Goal: Task Accomplishment & Management: Use online tool/utility

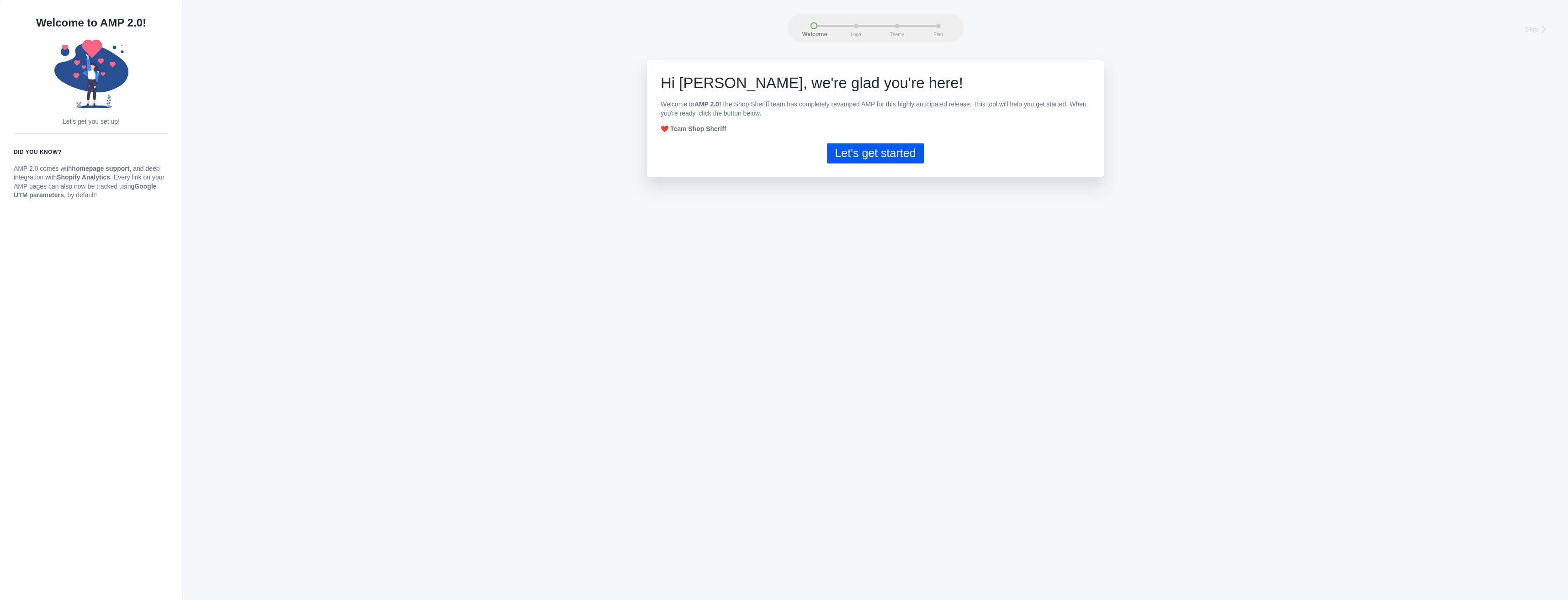
click at [889, 153] on button "Let's get started" at bounding box center [875, 152] width 96 height 20
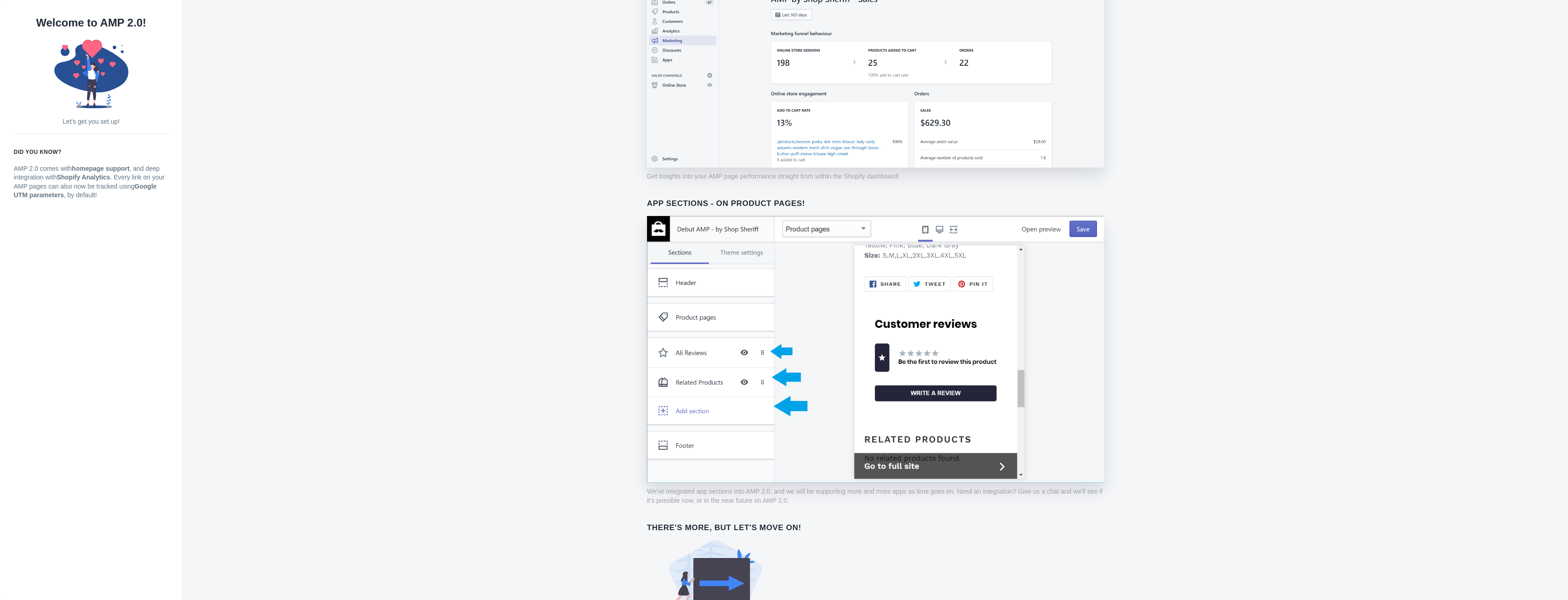
scroll to position [465, 0]
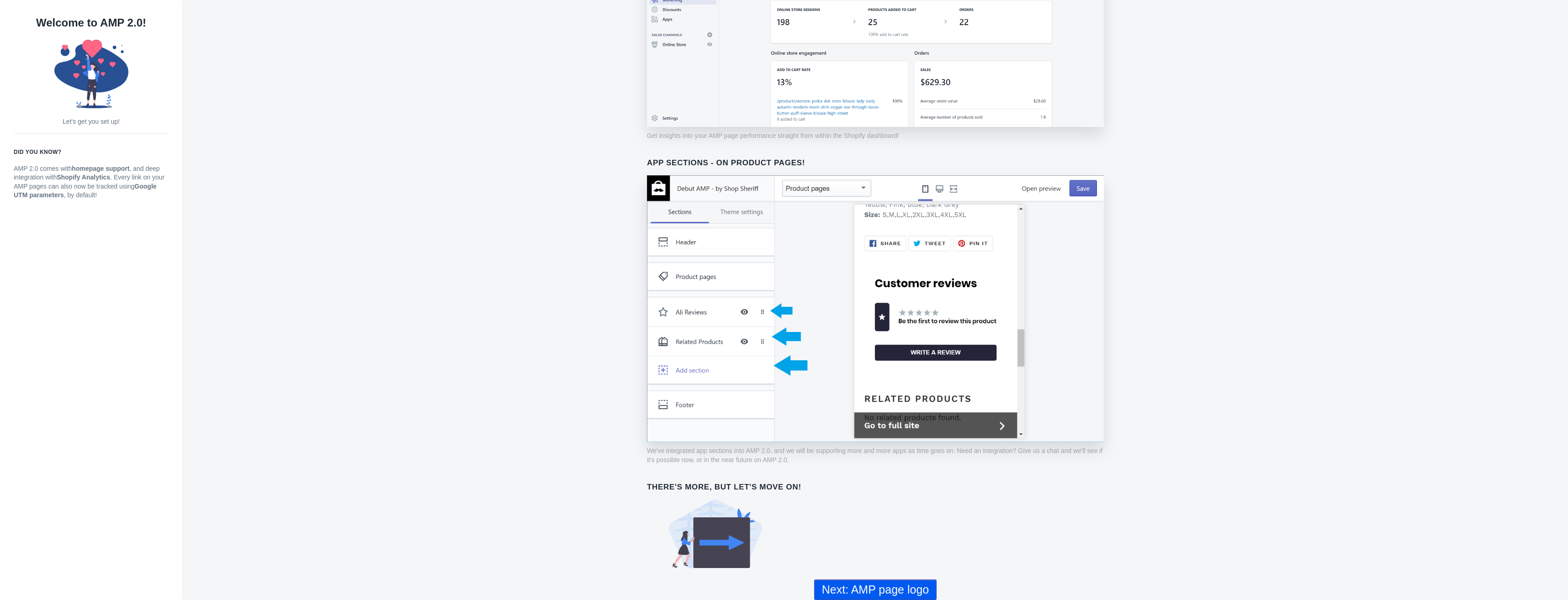
click at [918, 586] on button "Next: AMP page logo" at bounding box center [875, 589] width 122 height 20
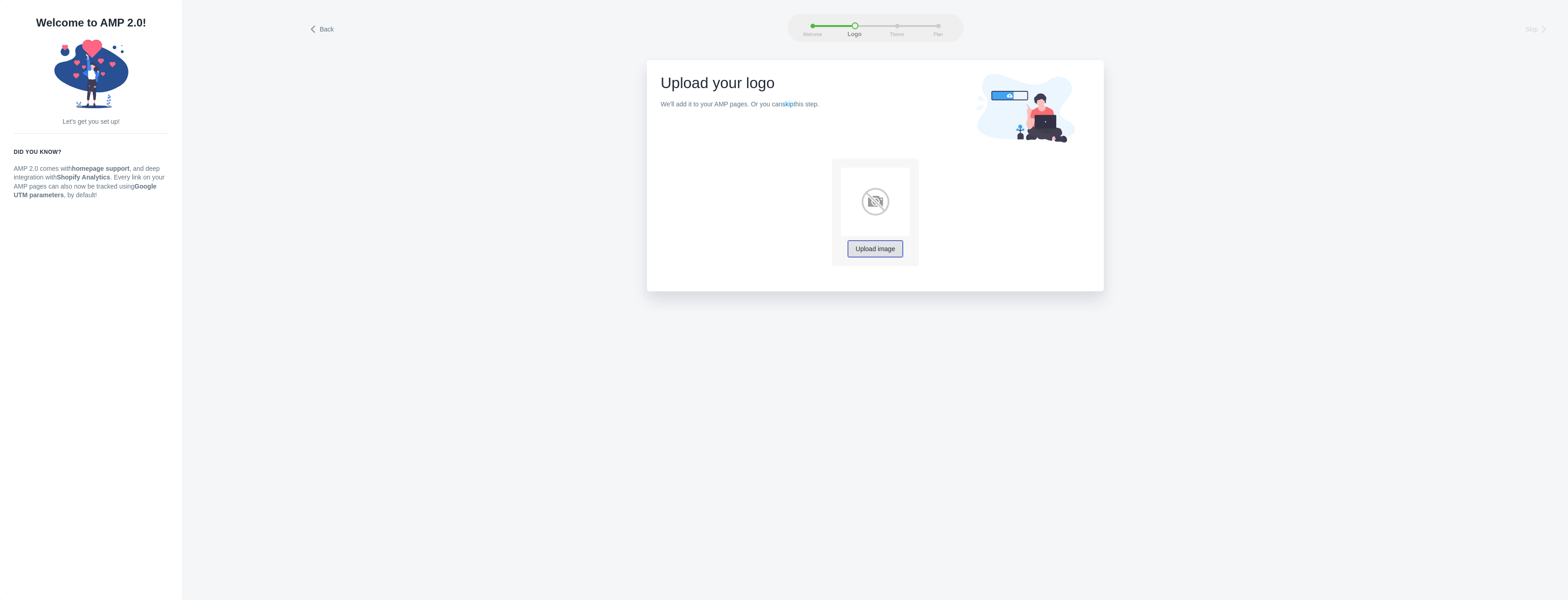
click at [872, 247] on span "Upload image" at bounding box center [876, 250] width 39 height 8
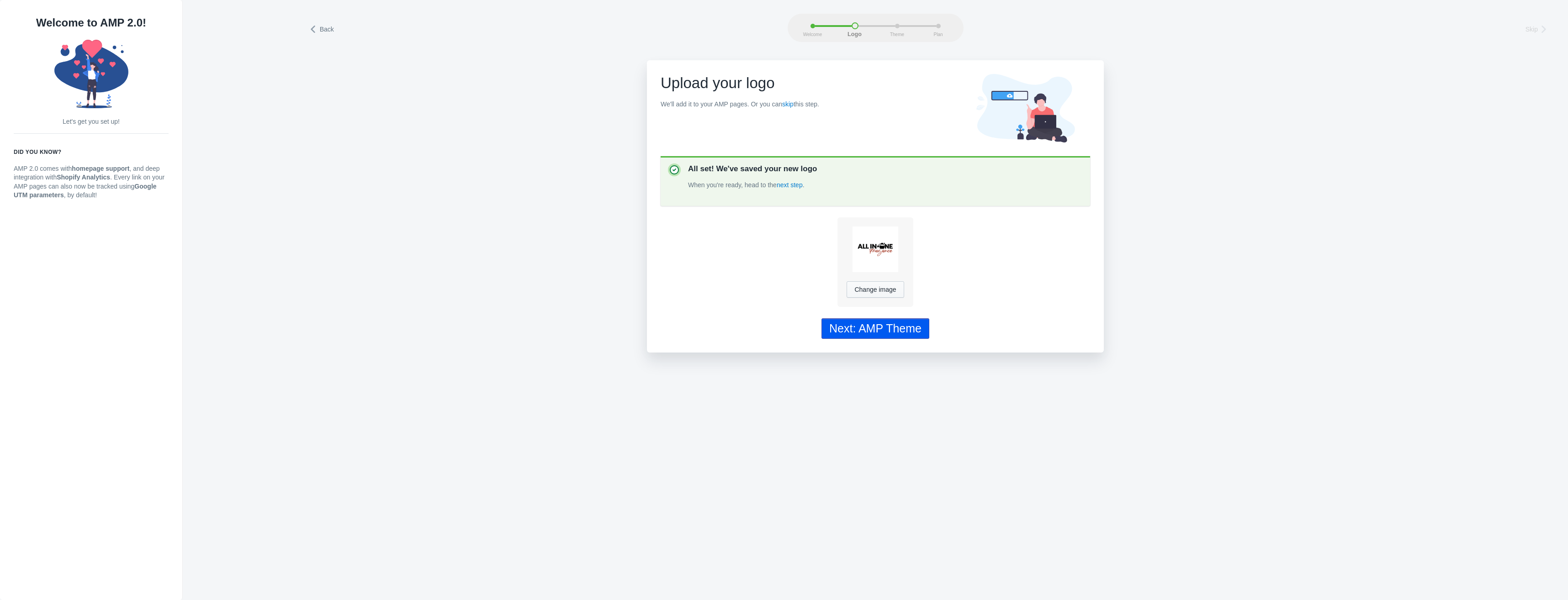
click at [883, 334] on div "Next: AMP Theme" at bounding box center [876, 328] width 93 height 13
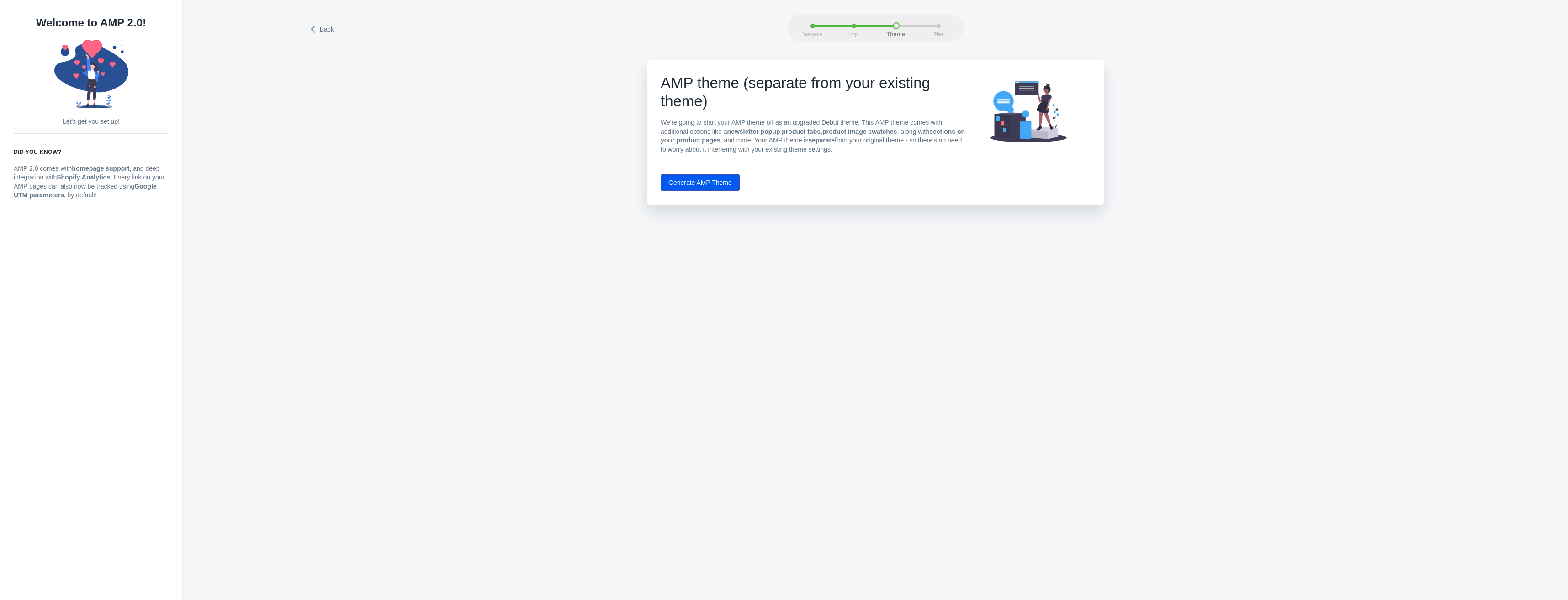
click at [709, 185] on button "Generate AMP Theme" at bounding box center [700, 183] width 79 height 17
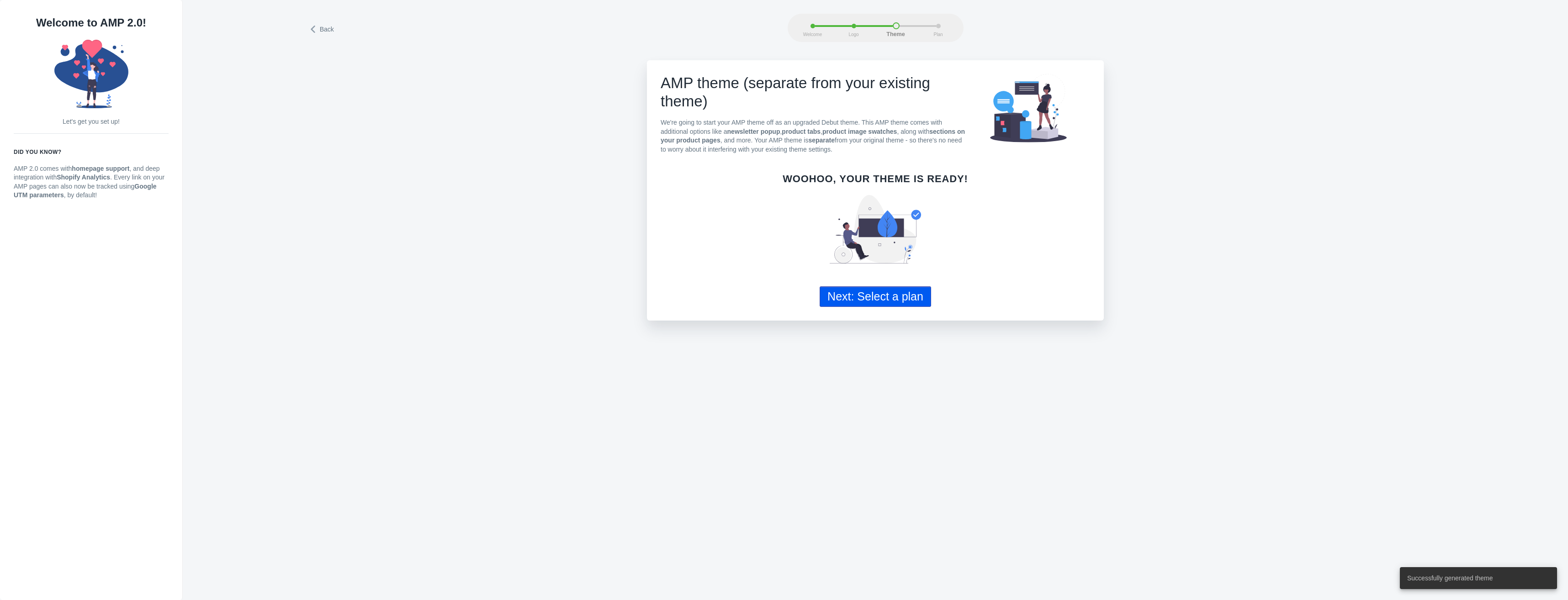
click at [888, 290] on button "Next: Select a plan" at bounding box center [875, 296] width 112 height 20
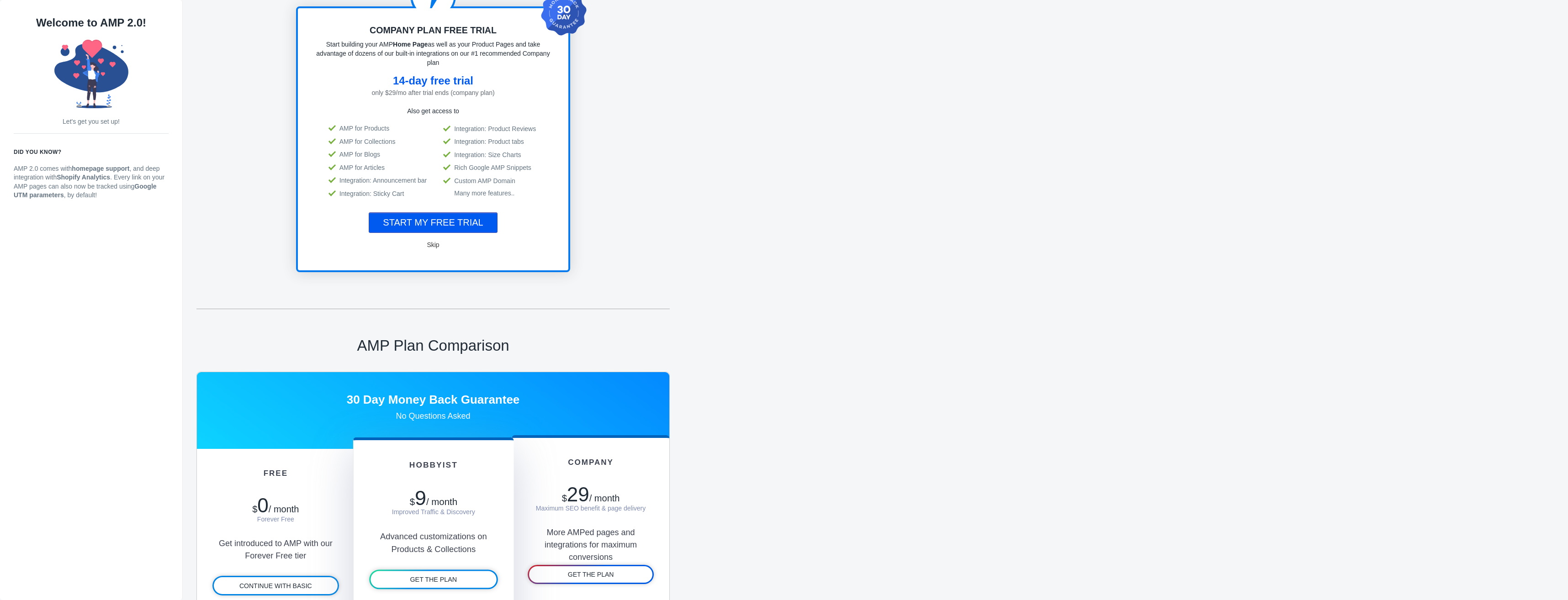
scroll to position [91, 0]
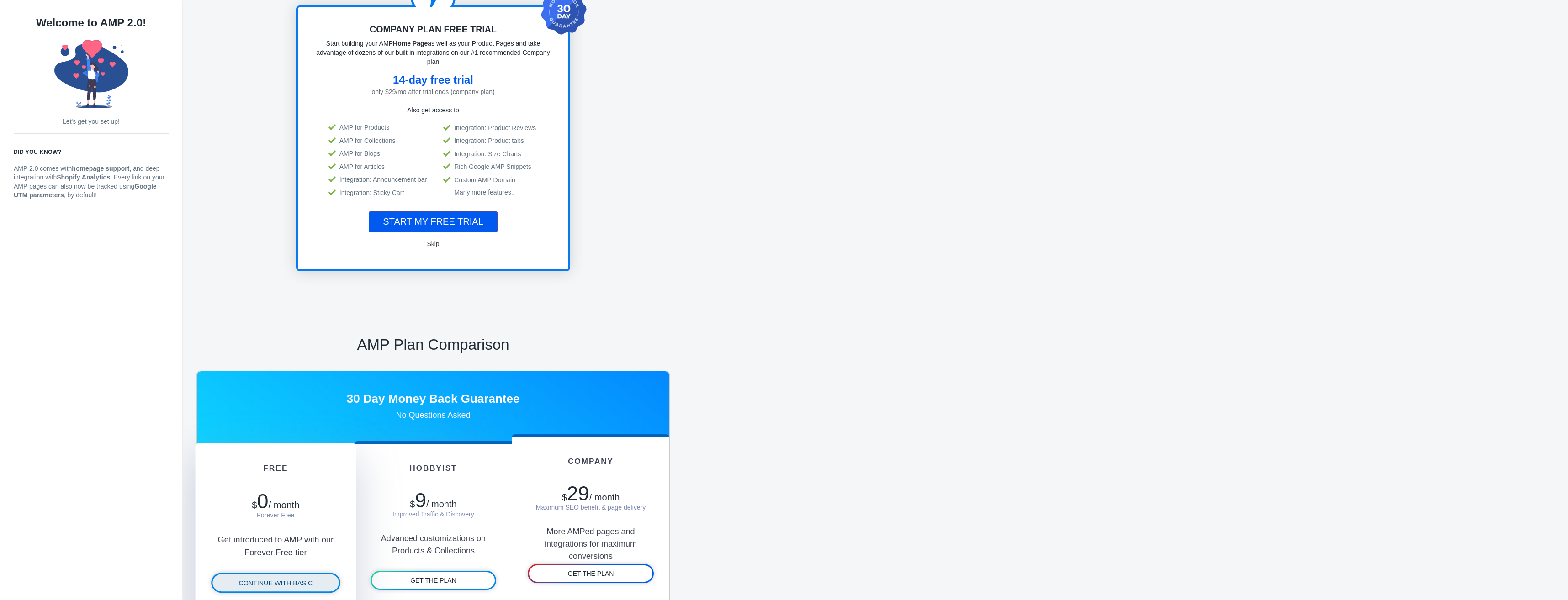
click at [292, 583] on span "CONTINUE WITH BASIC" at bounding box center [276, 583] width 74 height 8
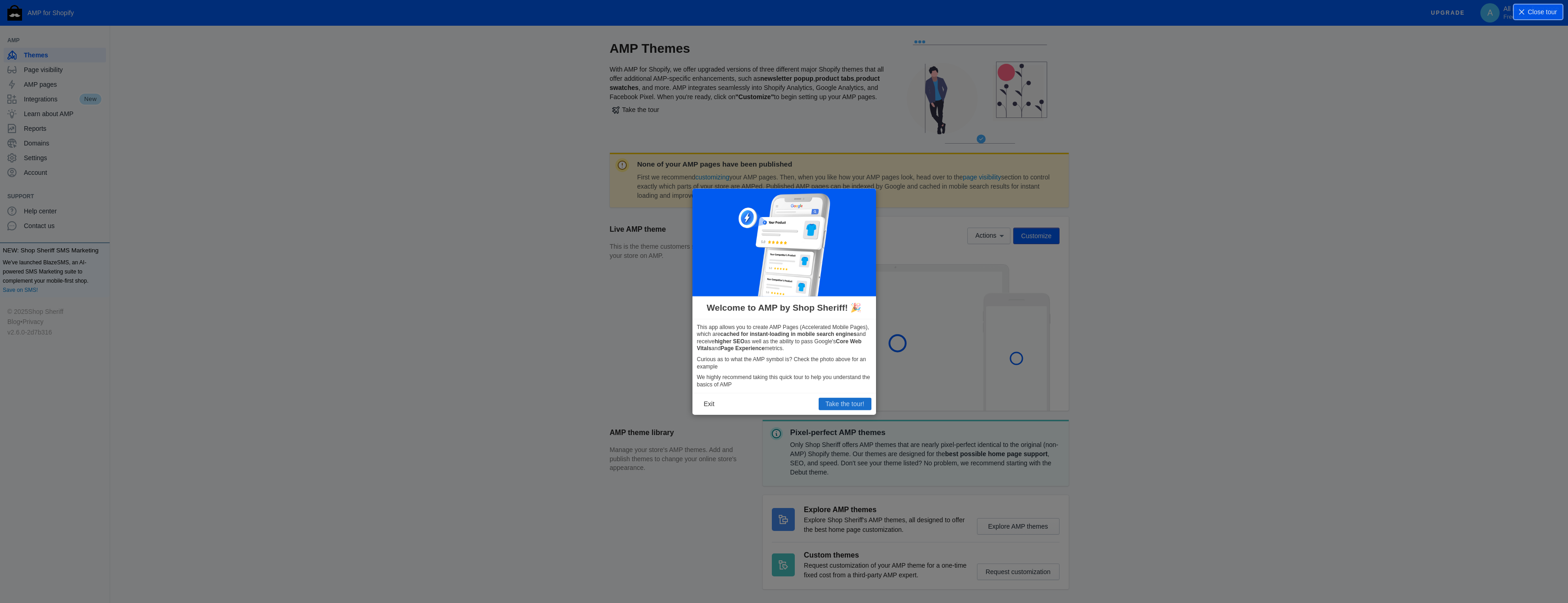
click at [837, 406] on button "Take the tour!" at bounding box center [845, 404] width 53 height 12
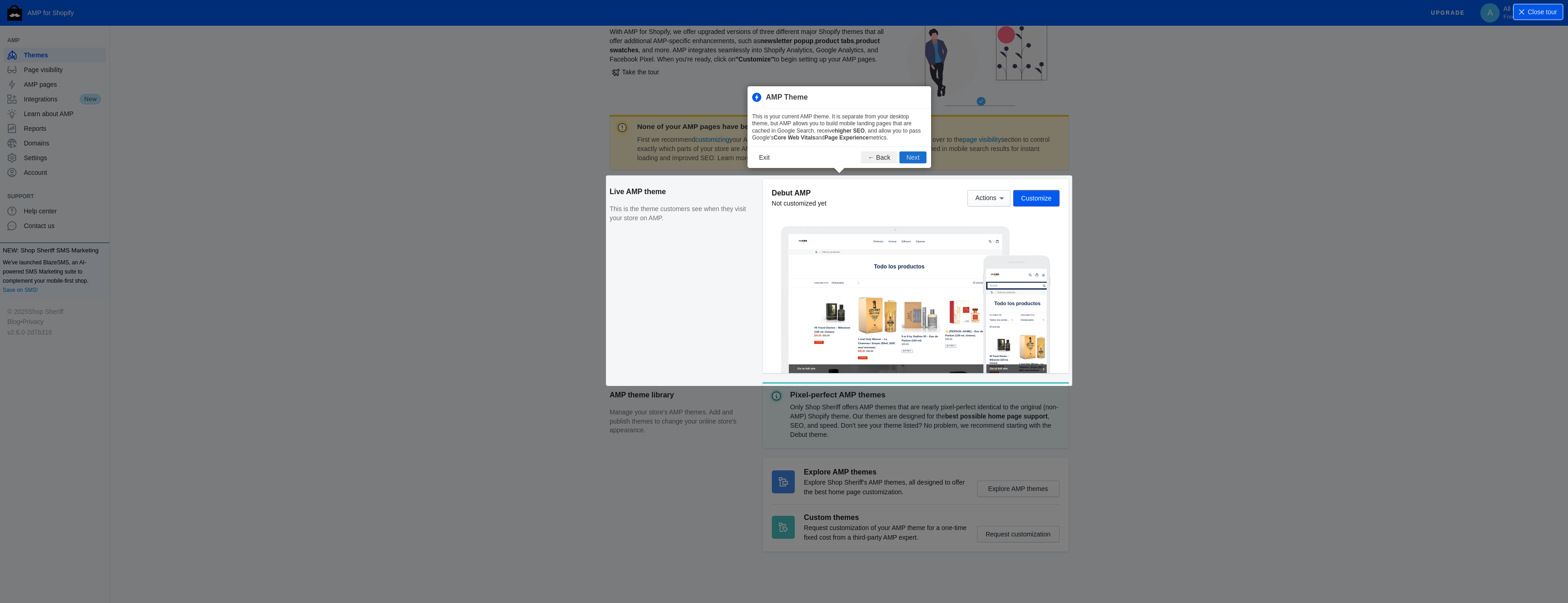
click at [916, 159] on button "Next" at bounding box center [913, 158] width 27 height 12
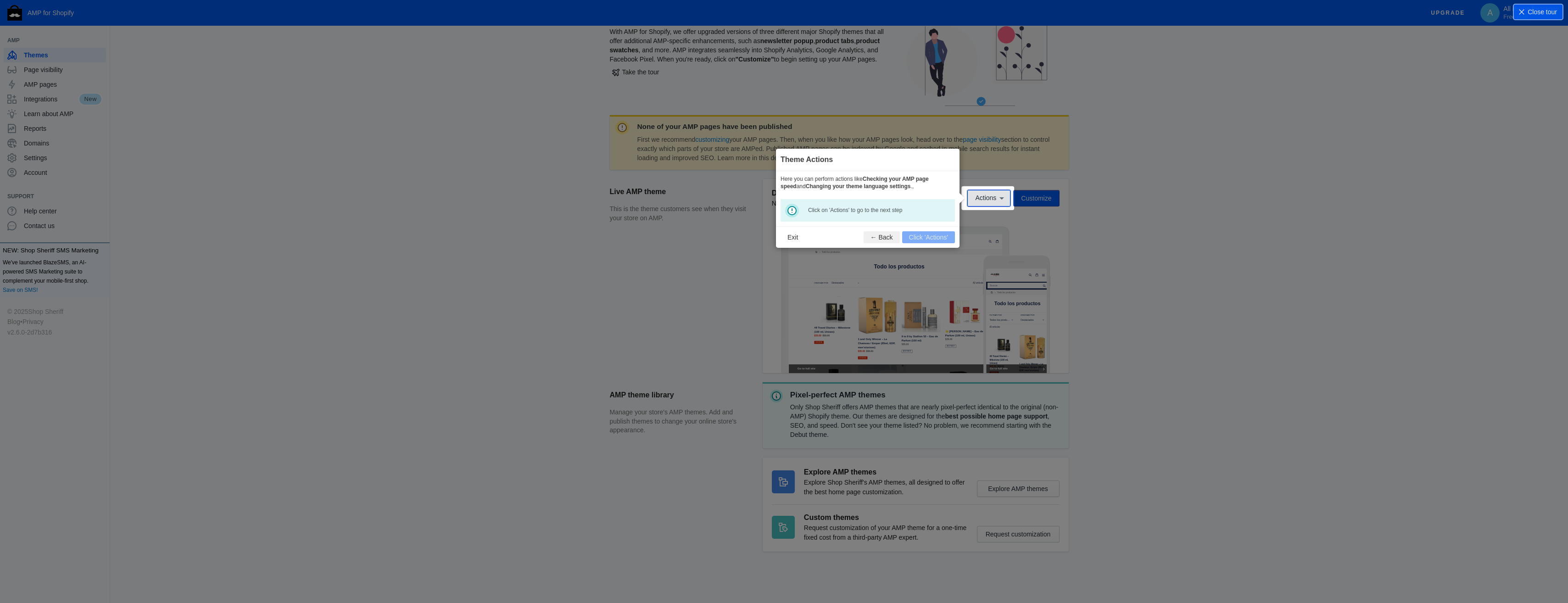
click at [989, 197] on span "Actions" at bounding box center [986, 198] width 21 height 8
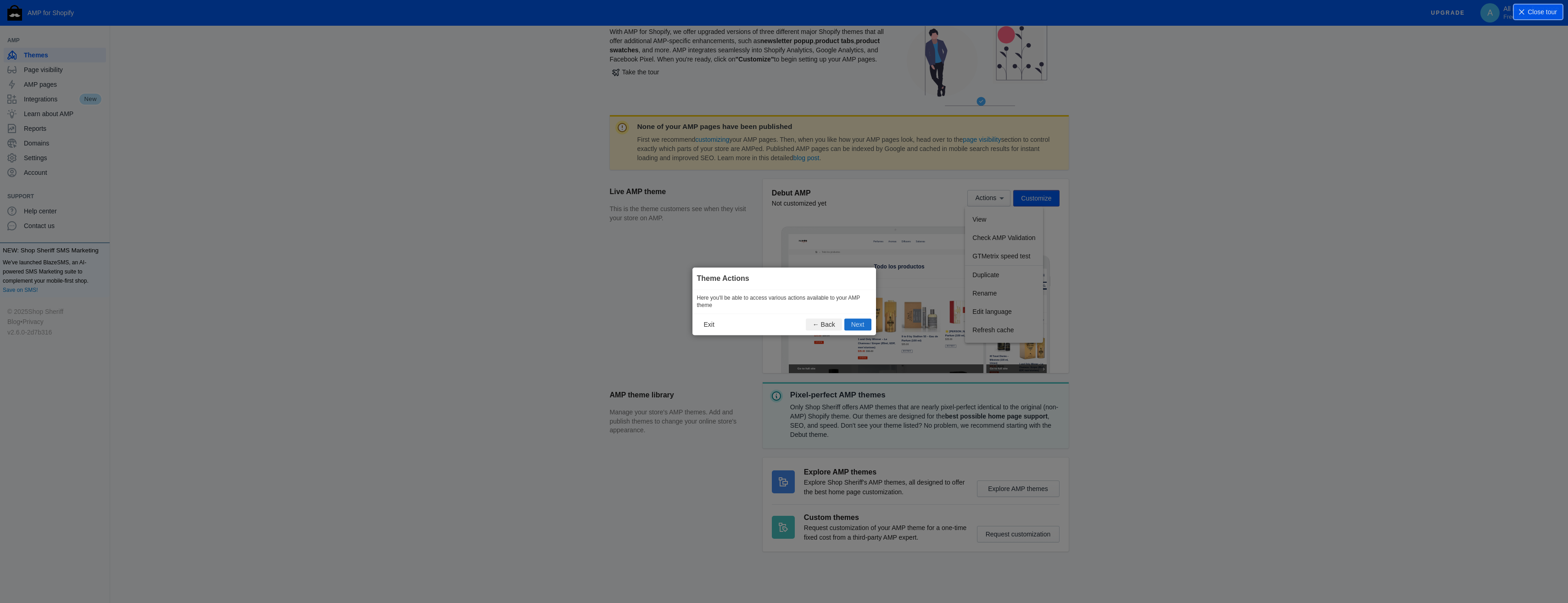
click at [864, 323] on button "Next" at bounding box center [858, 325] width 27 height 12
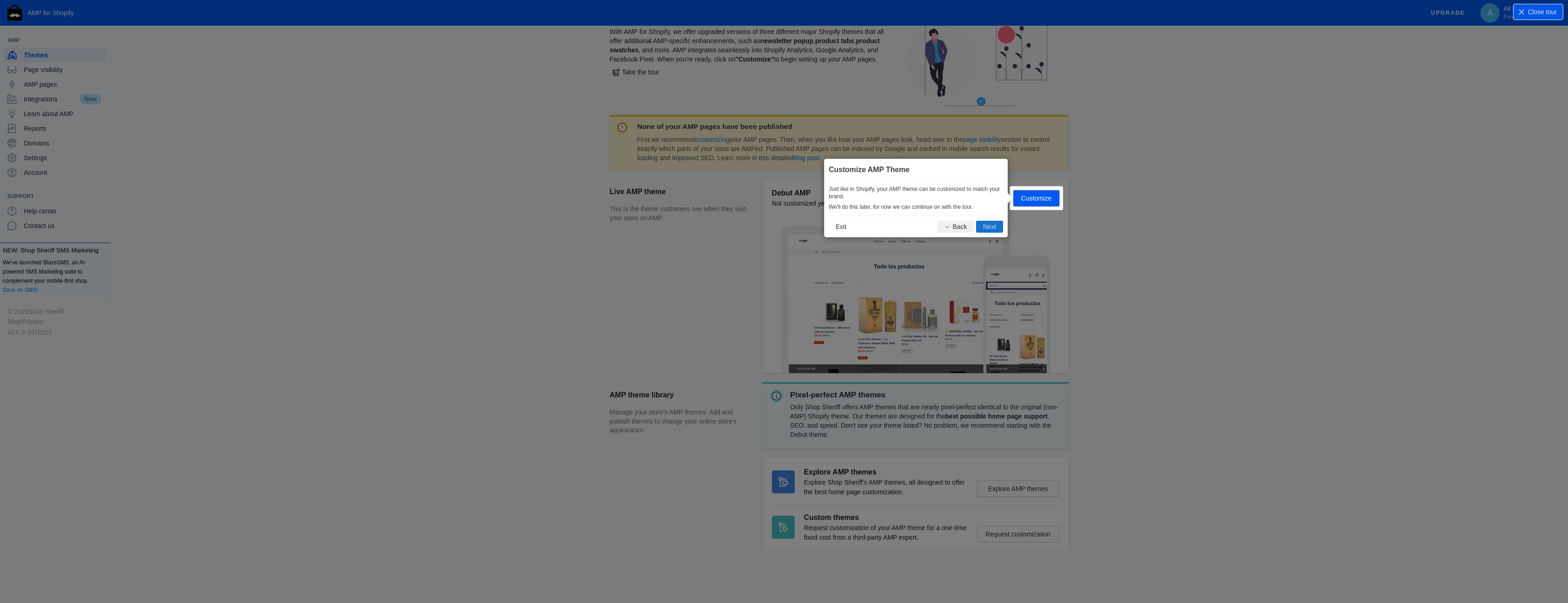
click at [991, 229] on button "Next" at bounding box center [989, 227] width 27 height 12
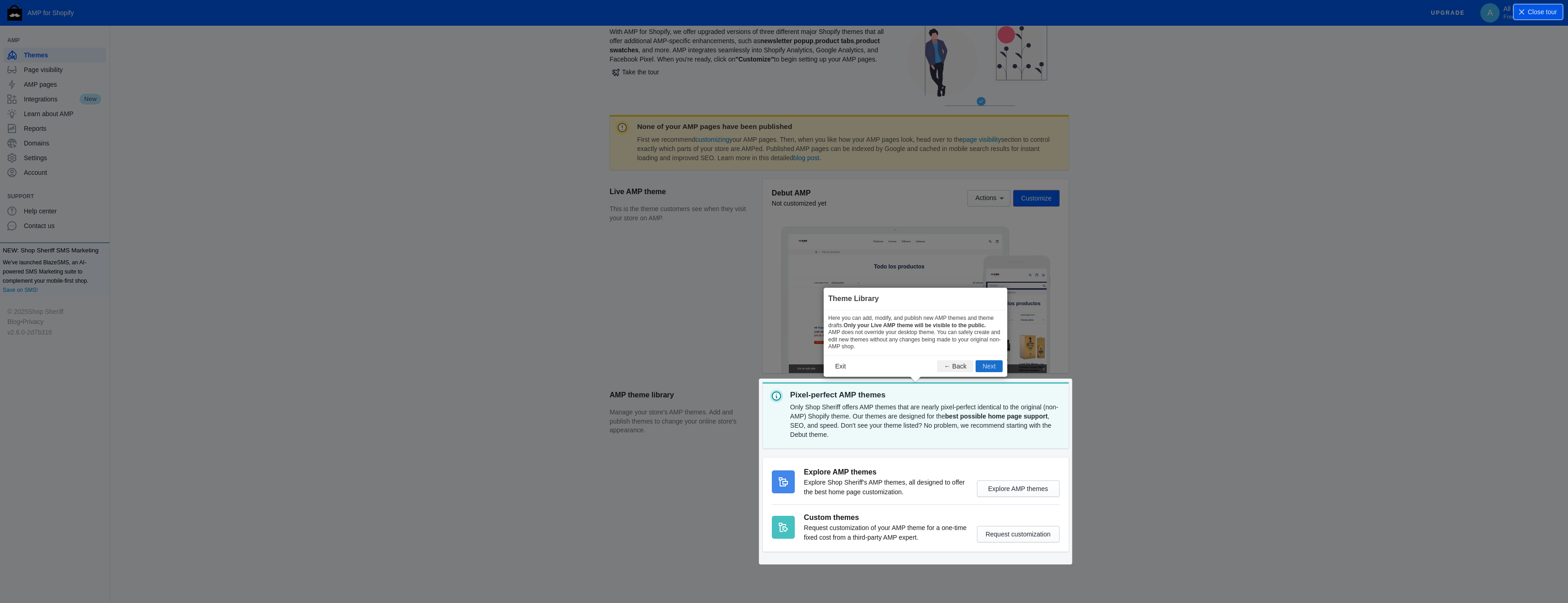
click at [990, 365] on button "Next" at bounding box center [989, 367] width 27 height 12
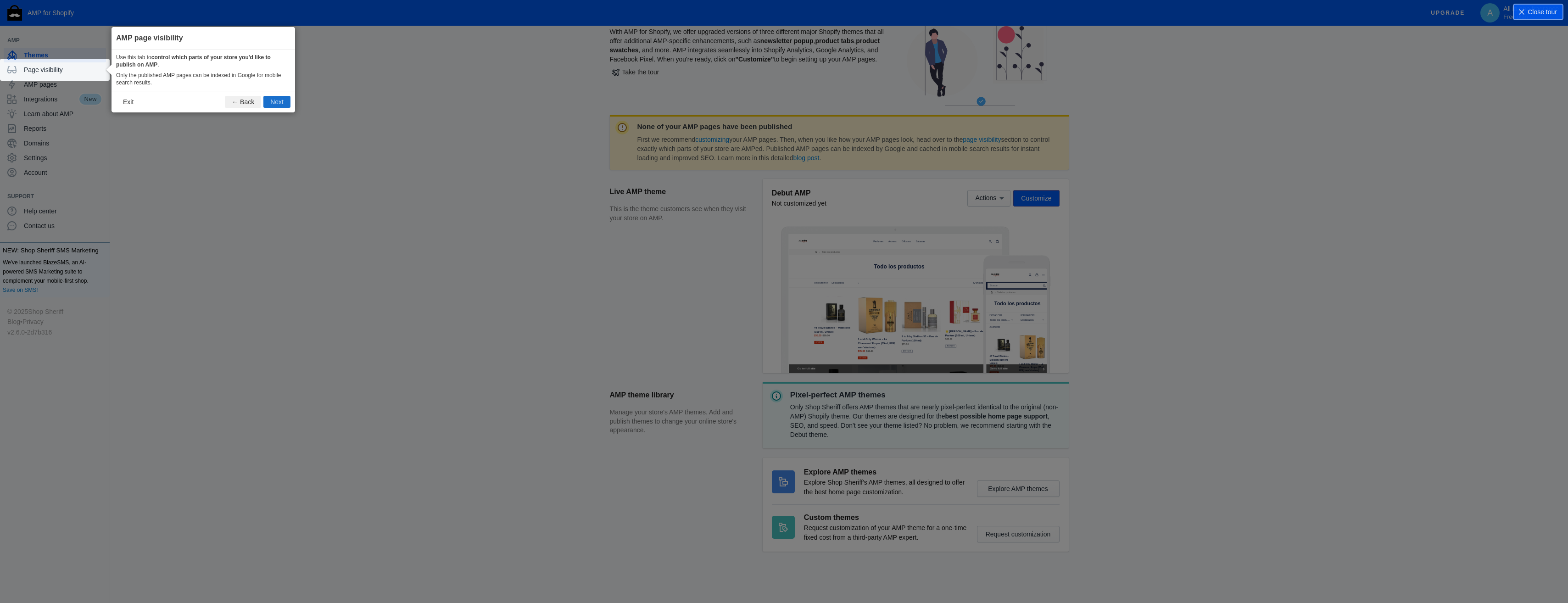
click at [281, 102] on button "Next" at bounding box center [277, 102] width 27 height 12
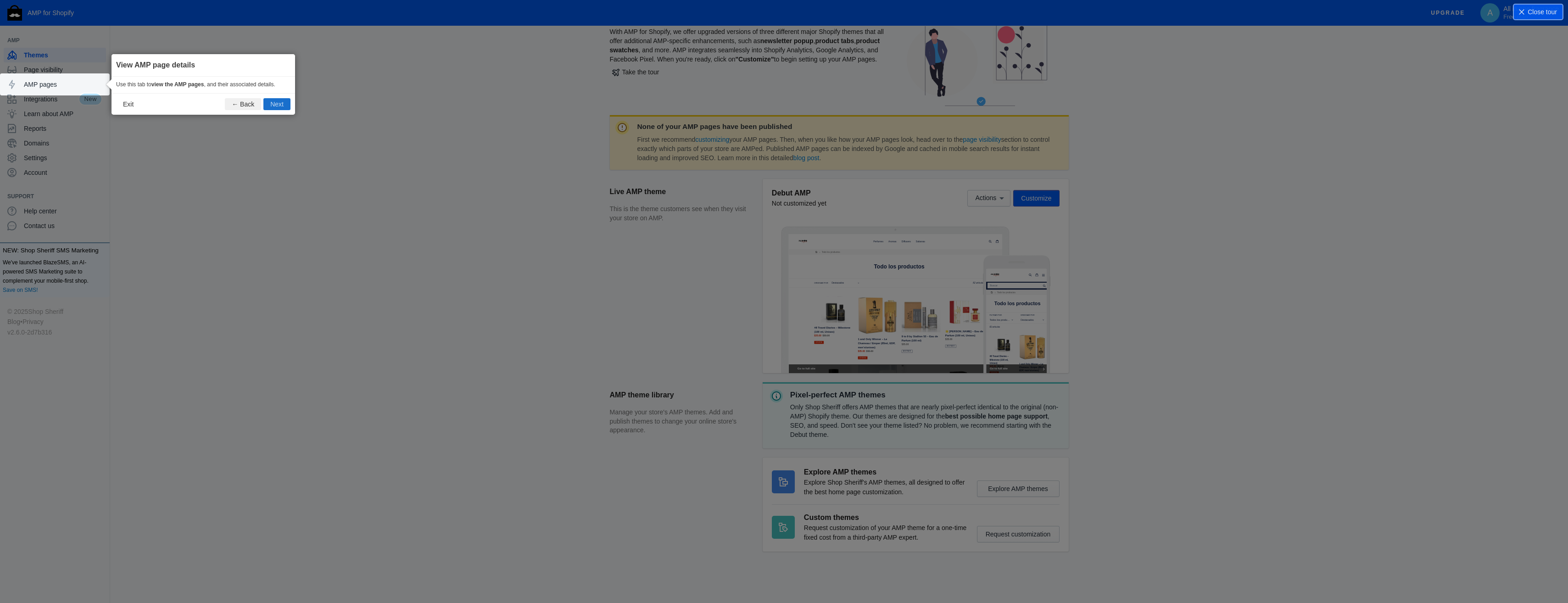
click at [274, 102] on button "Next" at bounding box center [277, 104] width 27 height 12
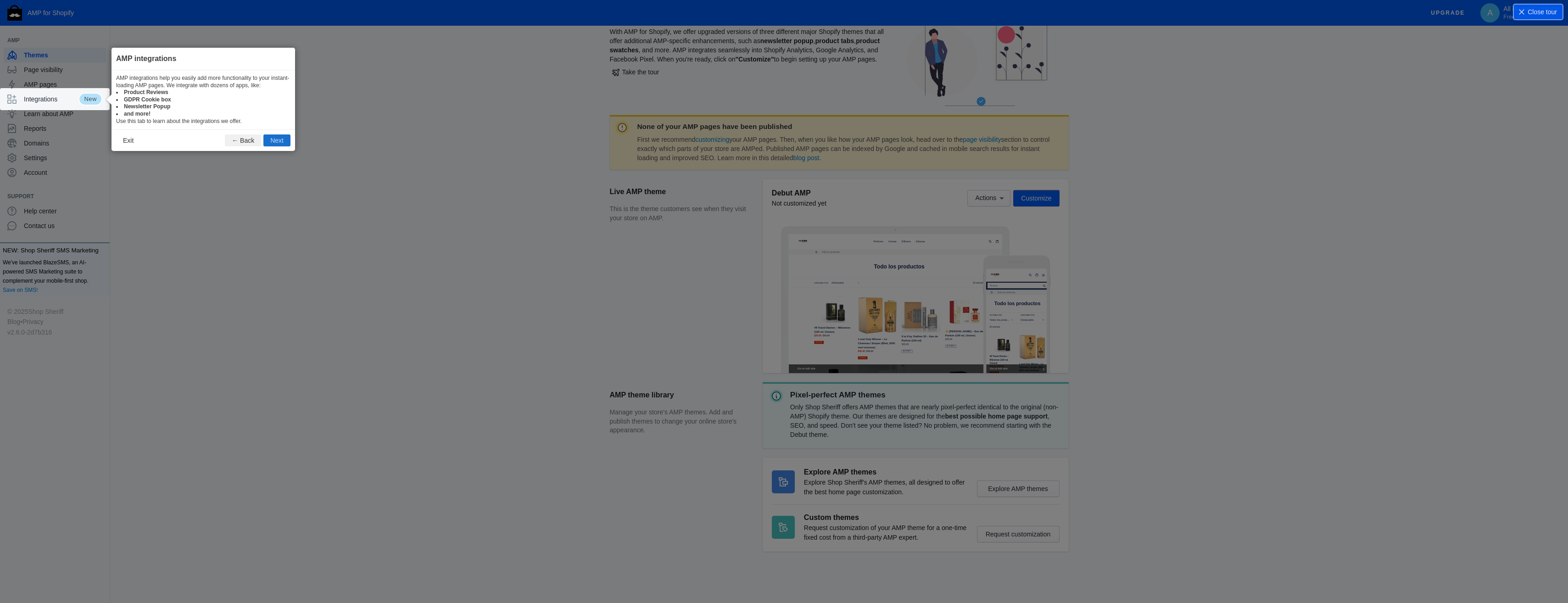
click at [278, 139] on button "Next" at bounding box center [277, 140] width 27 height 12
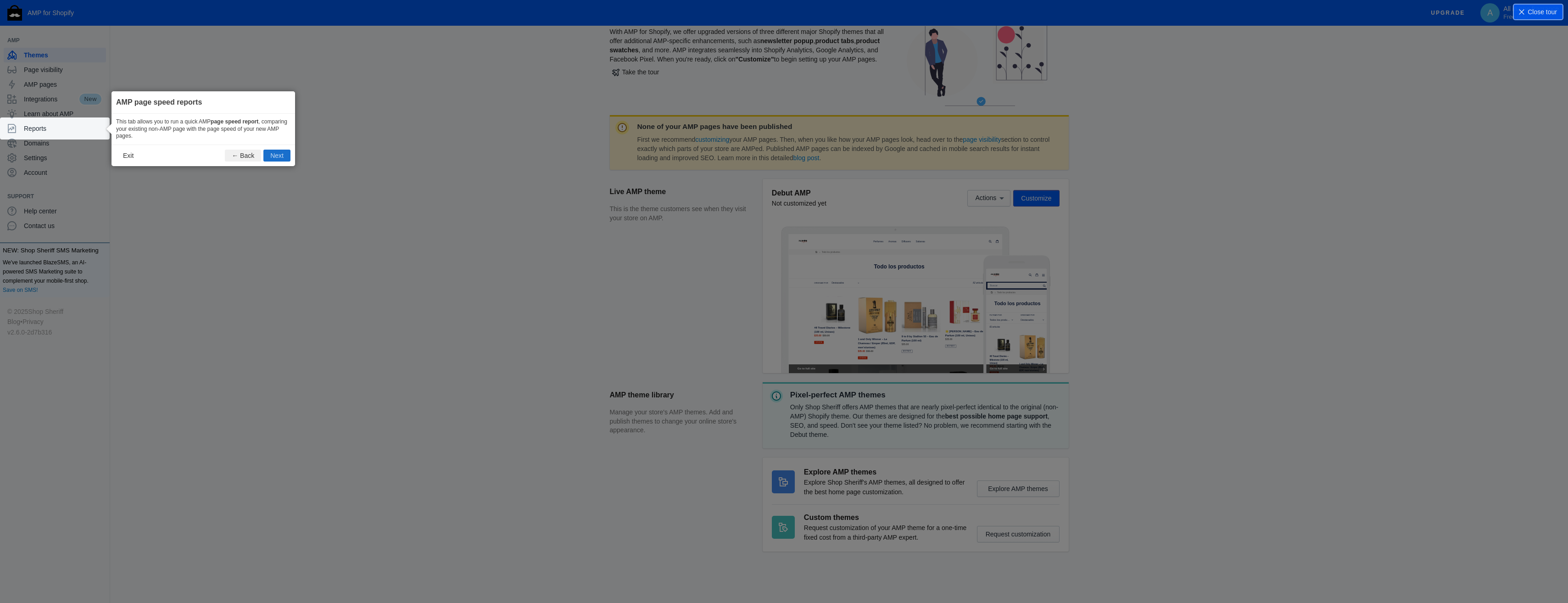
click at [281, 152] on button "Next" at bounding box center [277, 156] width 27 height 12
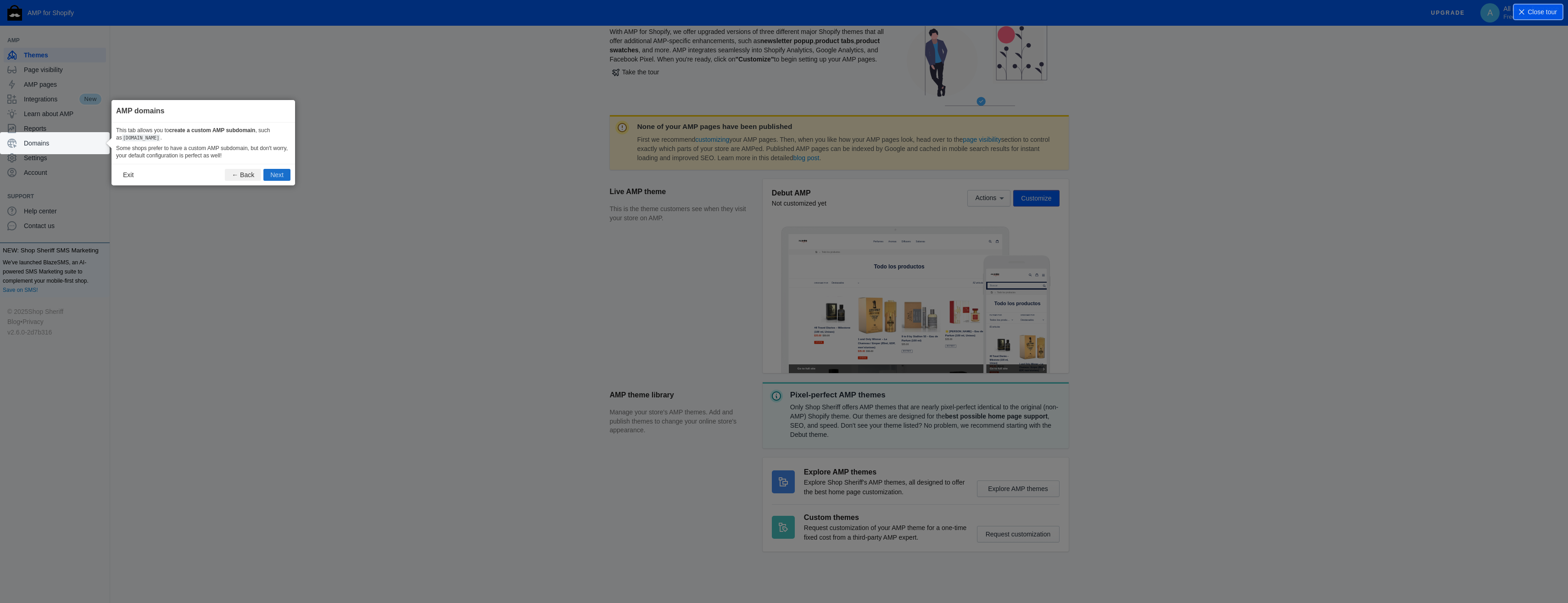
click at [282, 179] on button "Next" at bounding box center [277, 175] width 27 height 12
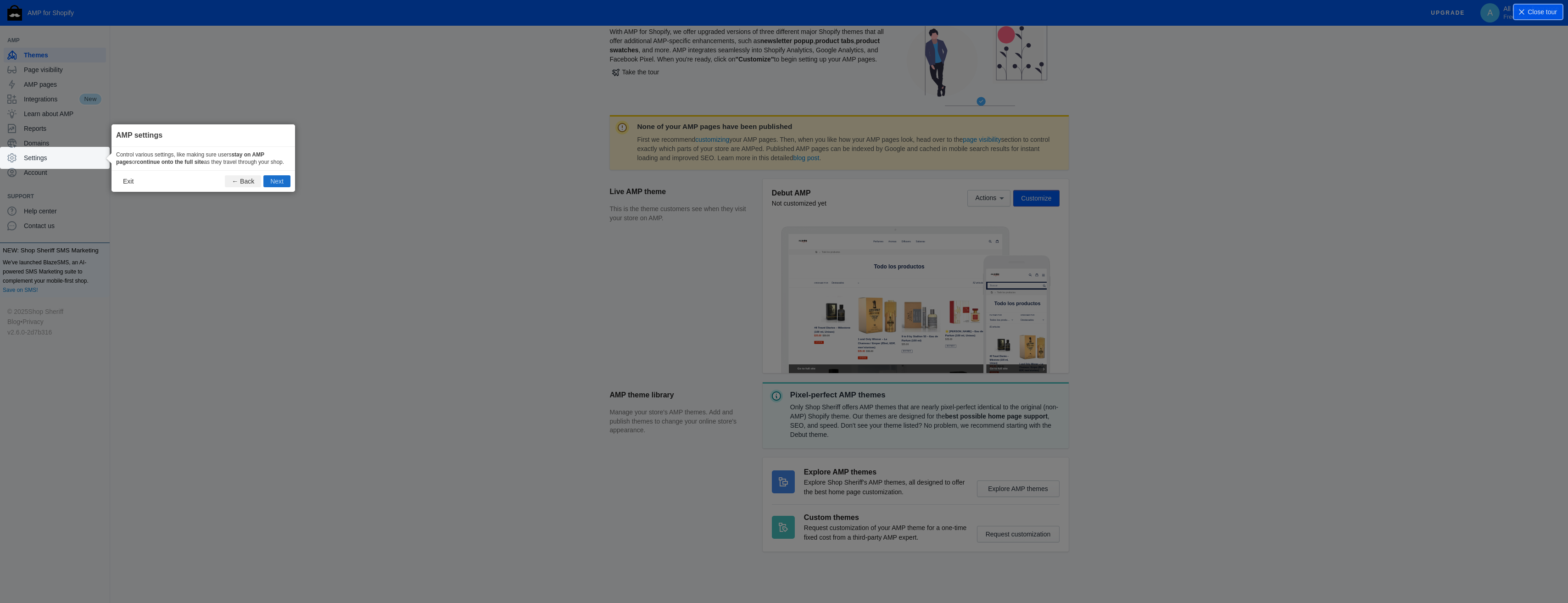
click at [279, 181] on button "Next" at bounding box center [277, 181] width 27 height 12
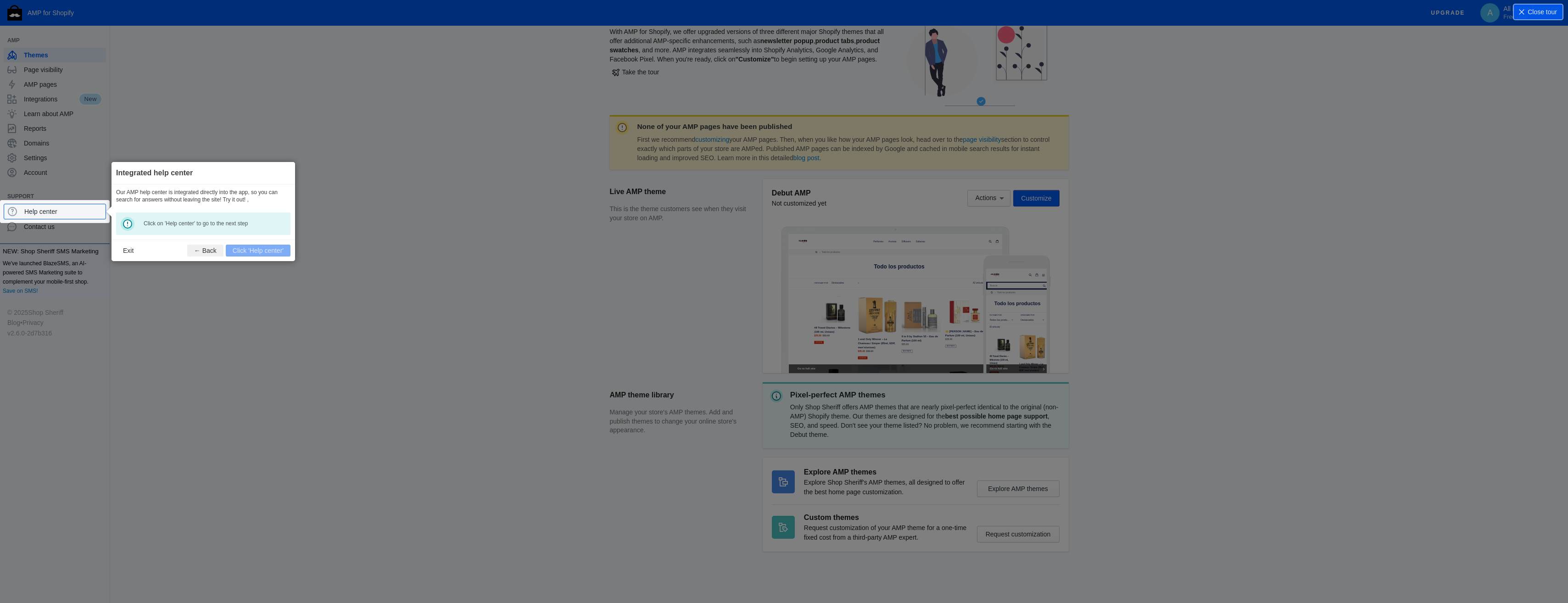
click at [276, 252] on footer "Exit ← Back Click 'Help center'" at bounding box center [203, 250] width 184 height 21
click at [63, 208] on span "Help center" at bounding box center [63, 211] width 78 height 9
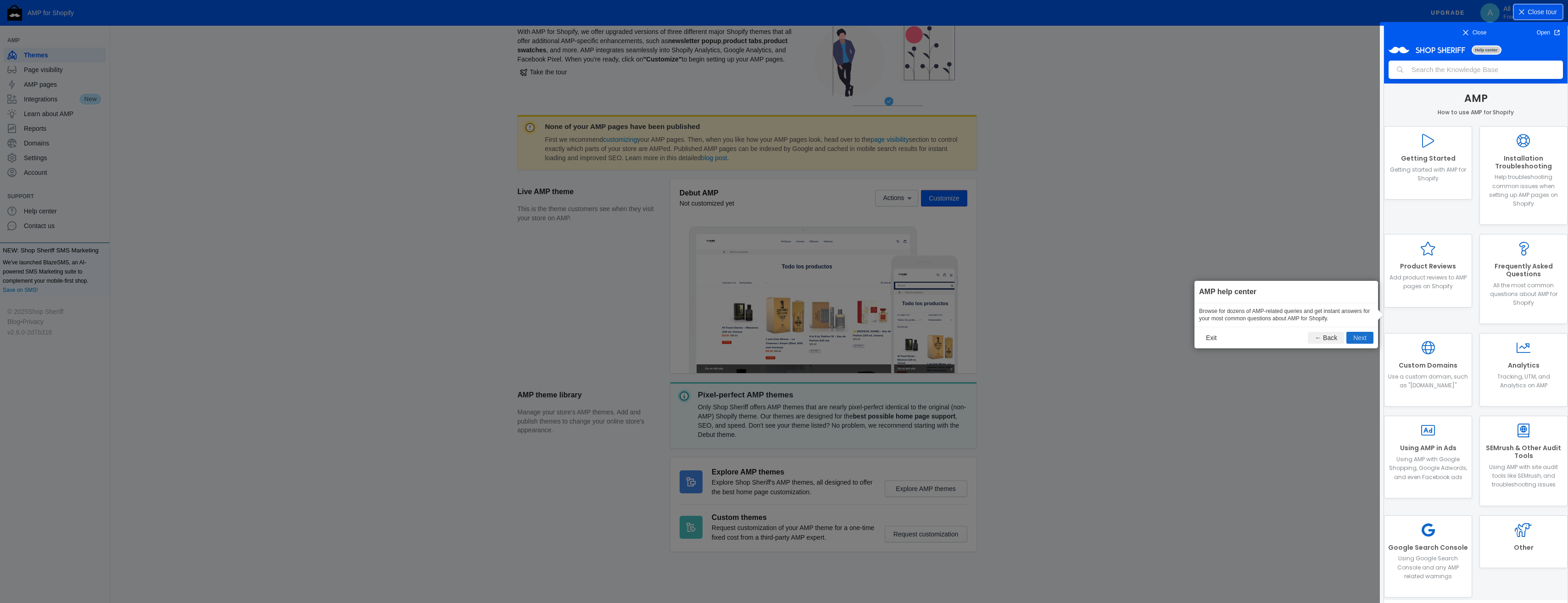
click at [1355, 338] on button "Next" at bounding box center [1360, 338] width 27 height 12
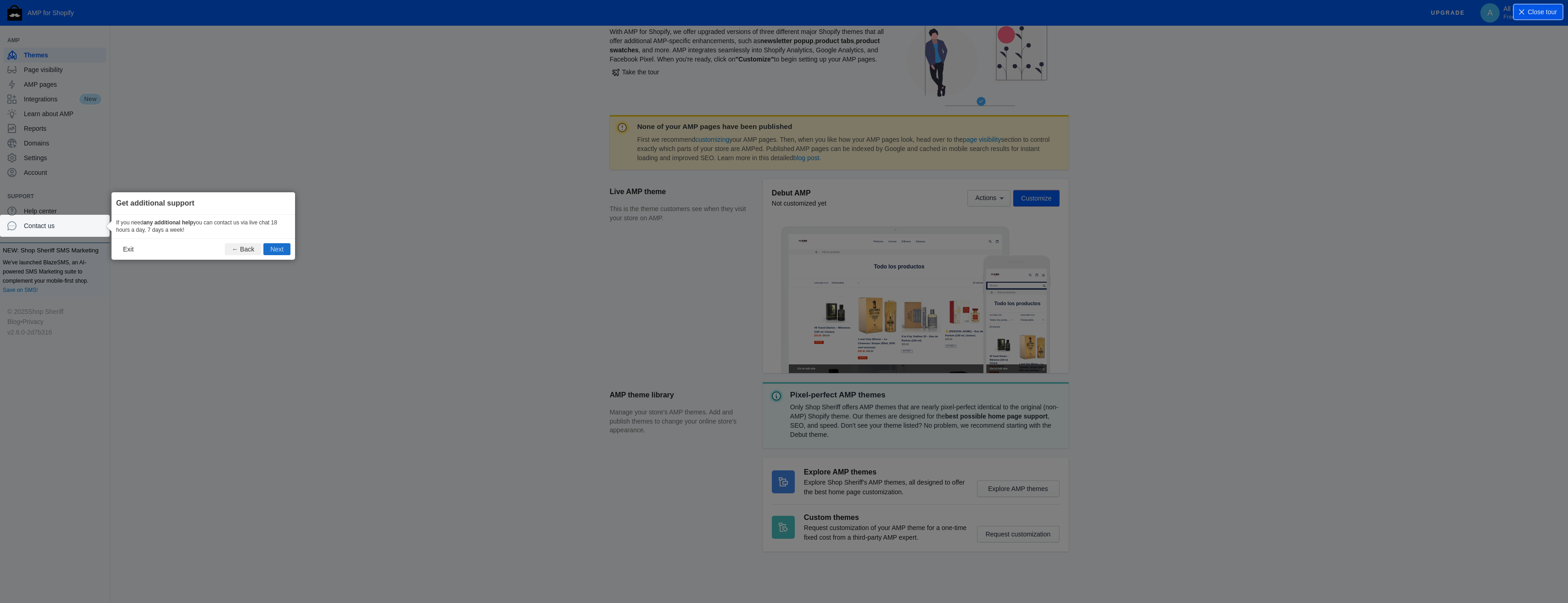
click at [281, 248] on button "Next" at bounding box center [277, 249] width 27 height 12
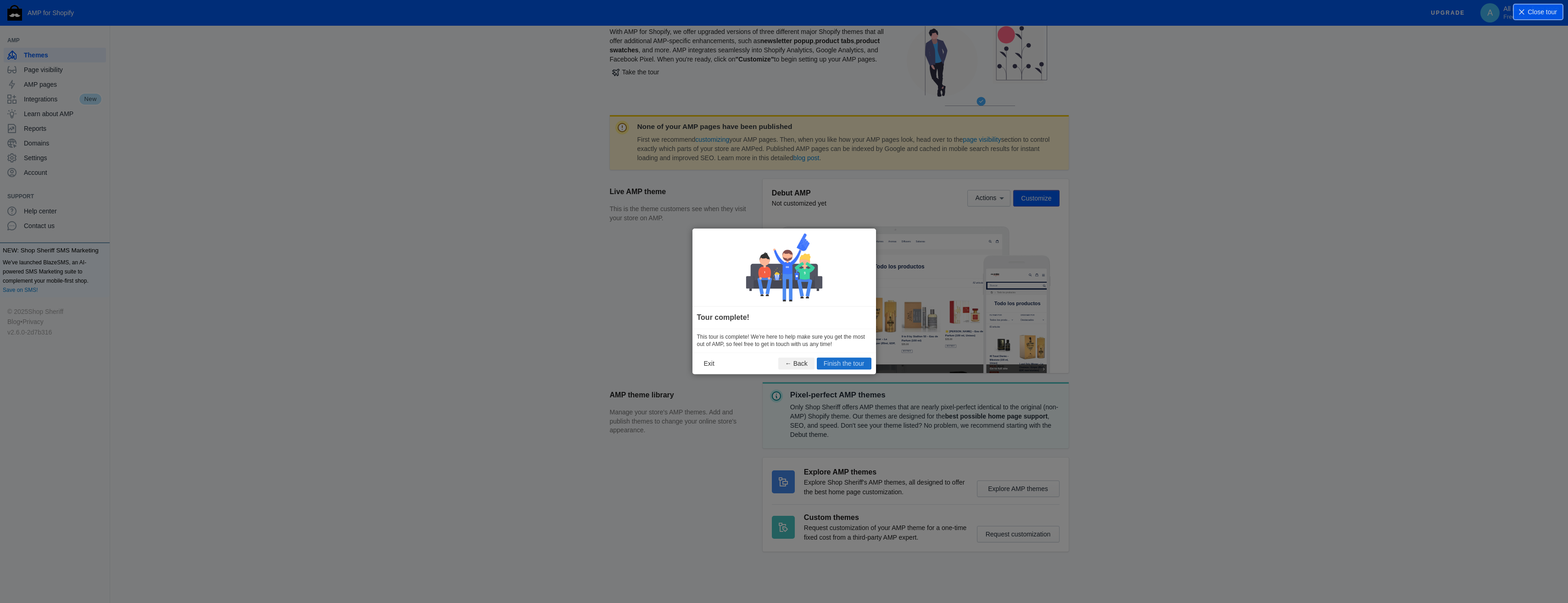
click at [856, 364] on button "Finish the tour" at bounding box center [845, 364] width 55 height 12
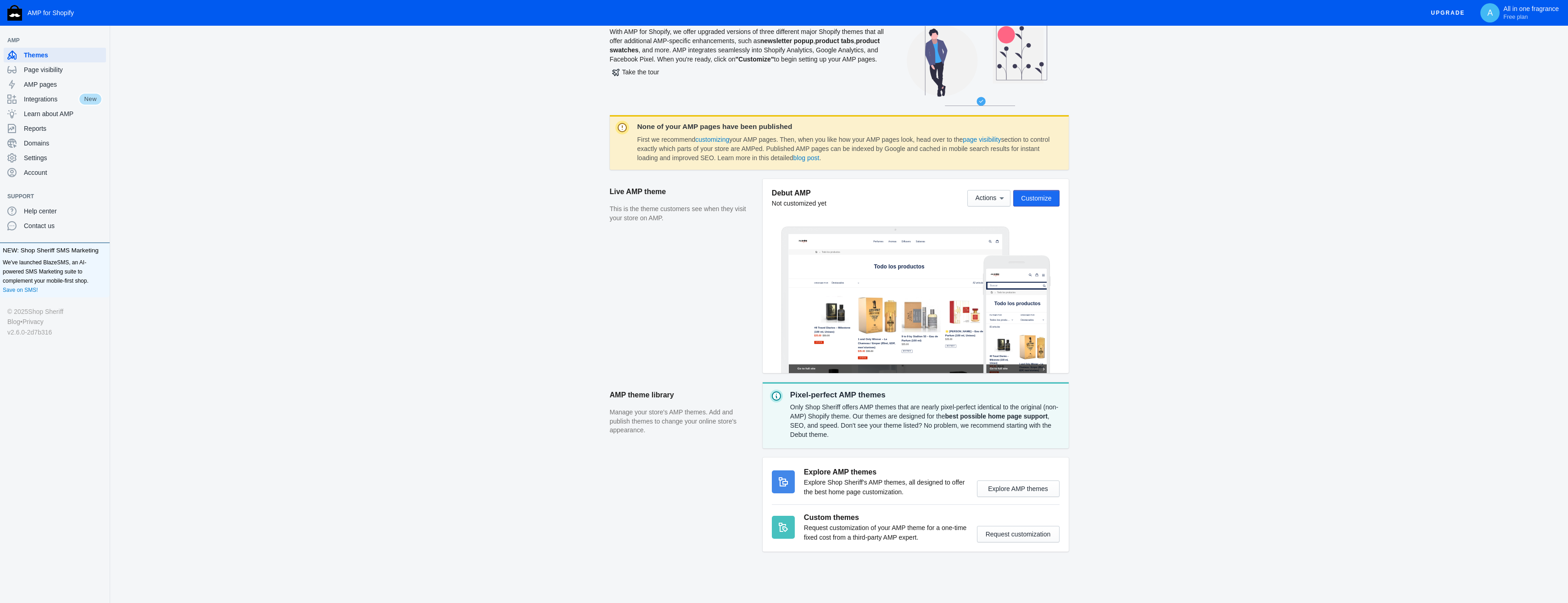
click at [1044, 197] on span "Customize" at bounding box center [1036, 198] width 30 height 8
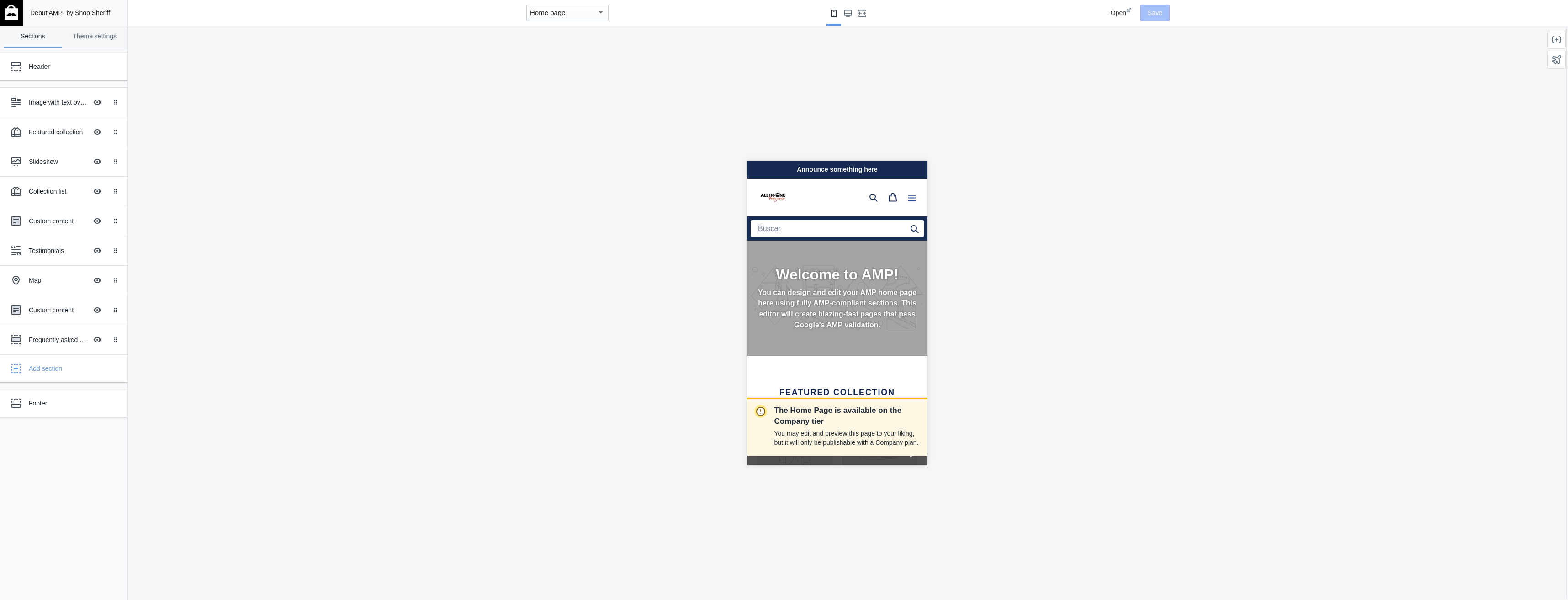
click at [903, 201] on button "Menú" at bounding box center [911, 196] width 19 height 18
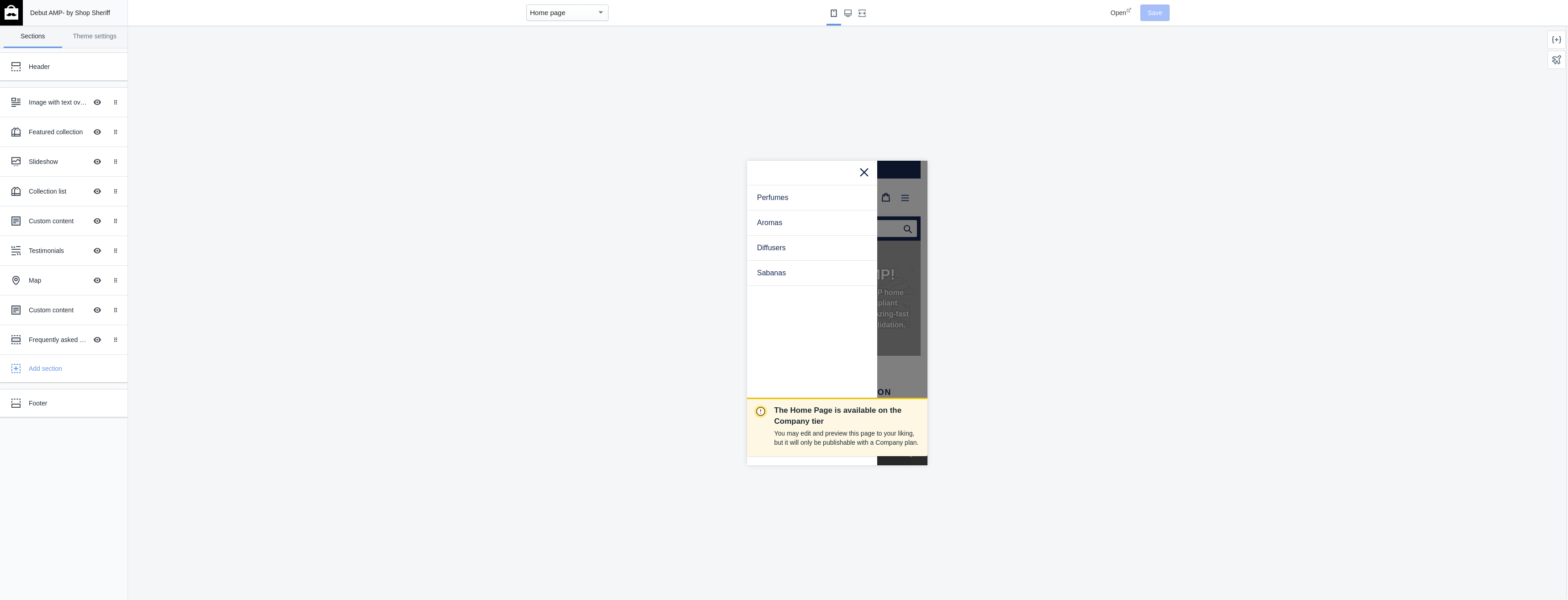
scroll to position [0, 153]
click at [863, 176] on icon at bounding box center [864, 171] width 11 height 11
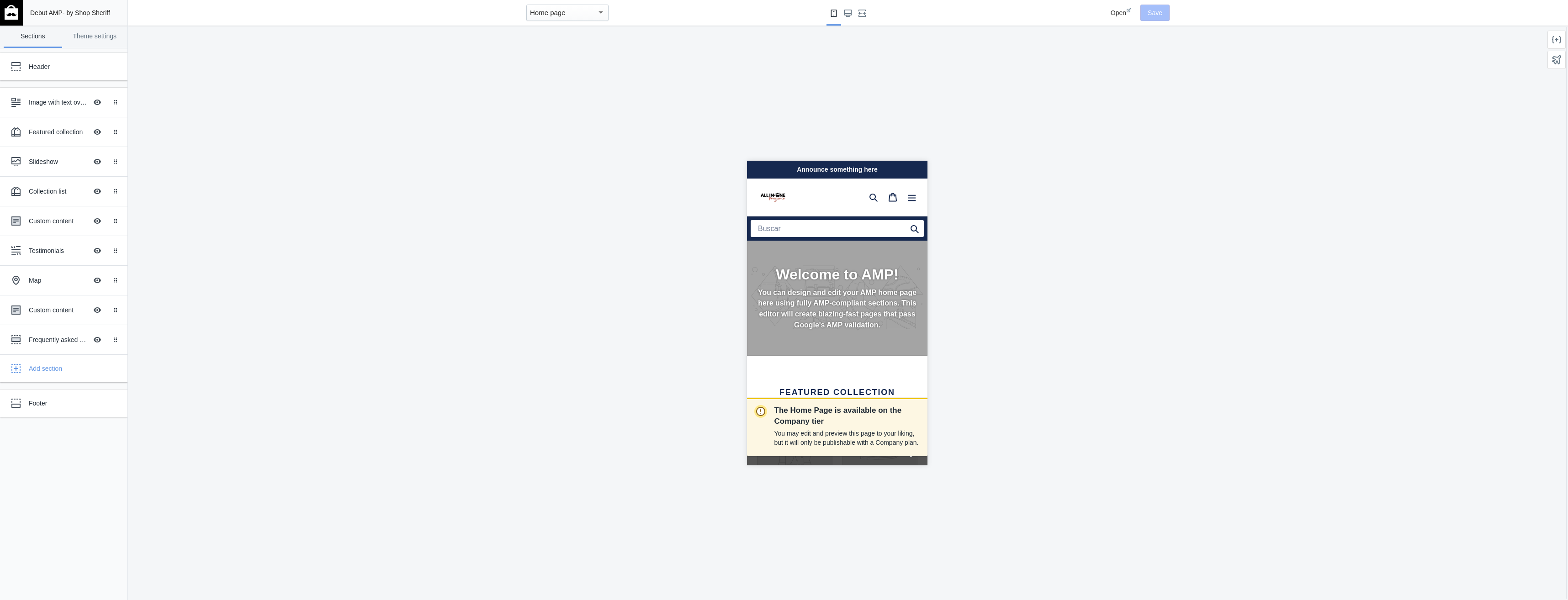
click at [95, 50] on div "Header Image with text overlay Hide Image with text overlay Drag to reorder Fea…" at bounding box center [64, 324] width 128 height 551
click at [99, 39] on link "Theme settings" at bounding box center [95, 36] width 58 height 22
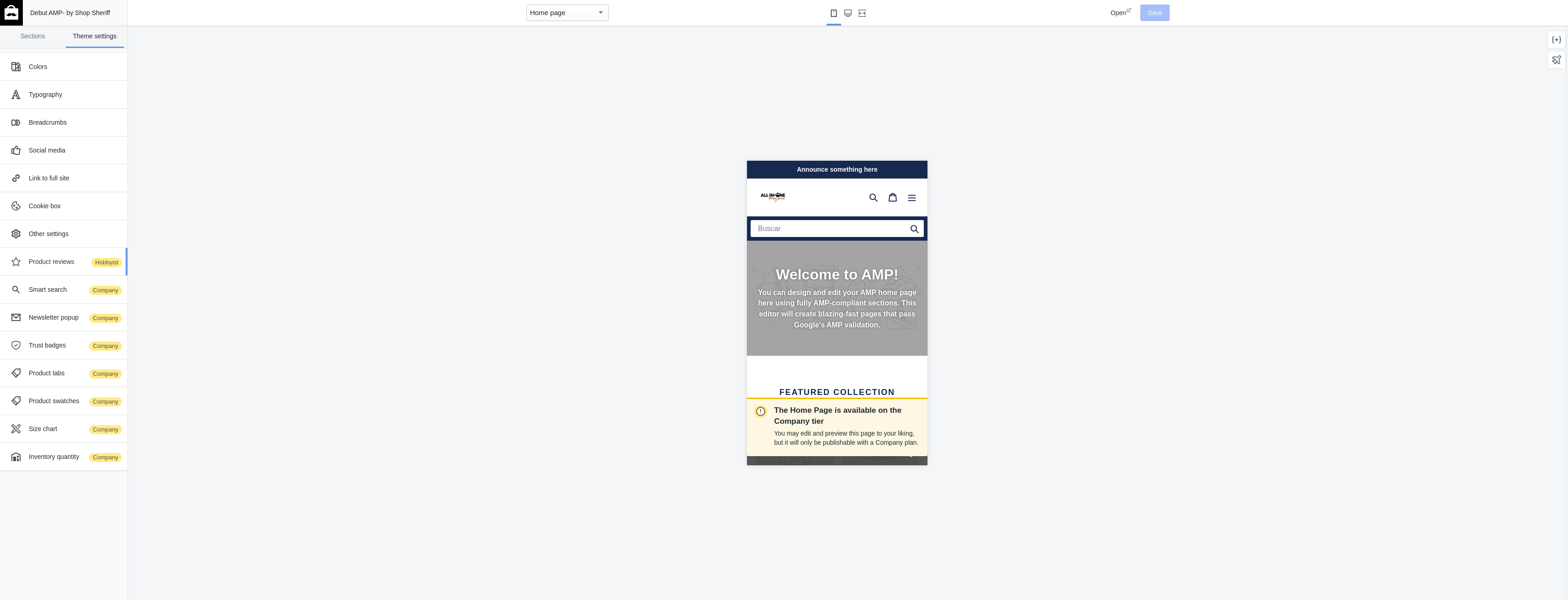
scroll to position [0, 0]
click at [770, 192] on img at bounding box center [773, 196] width 32 height 32
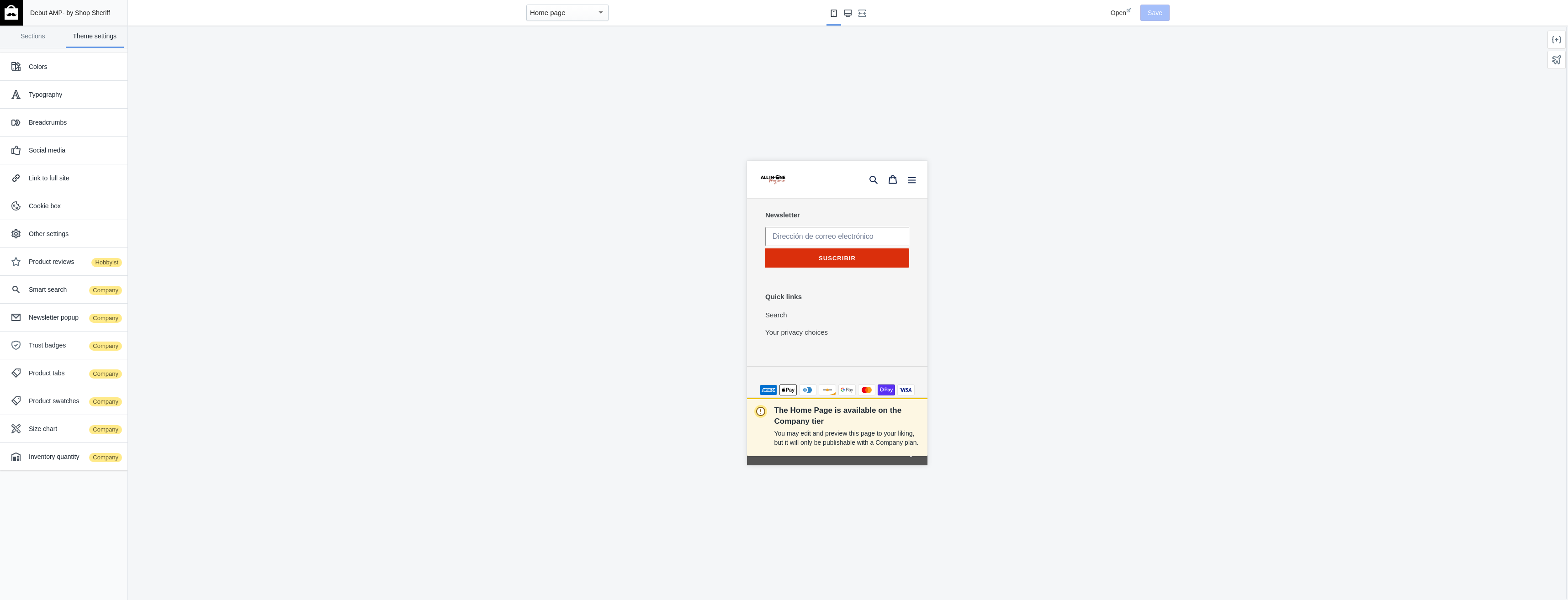
click at [849, 13] on use "Large screen" at bounding box center [848, 14] width 8 height 8
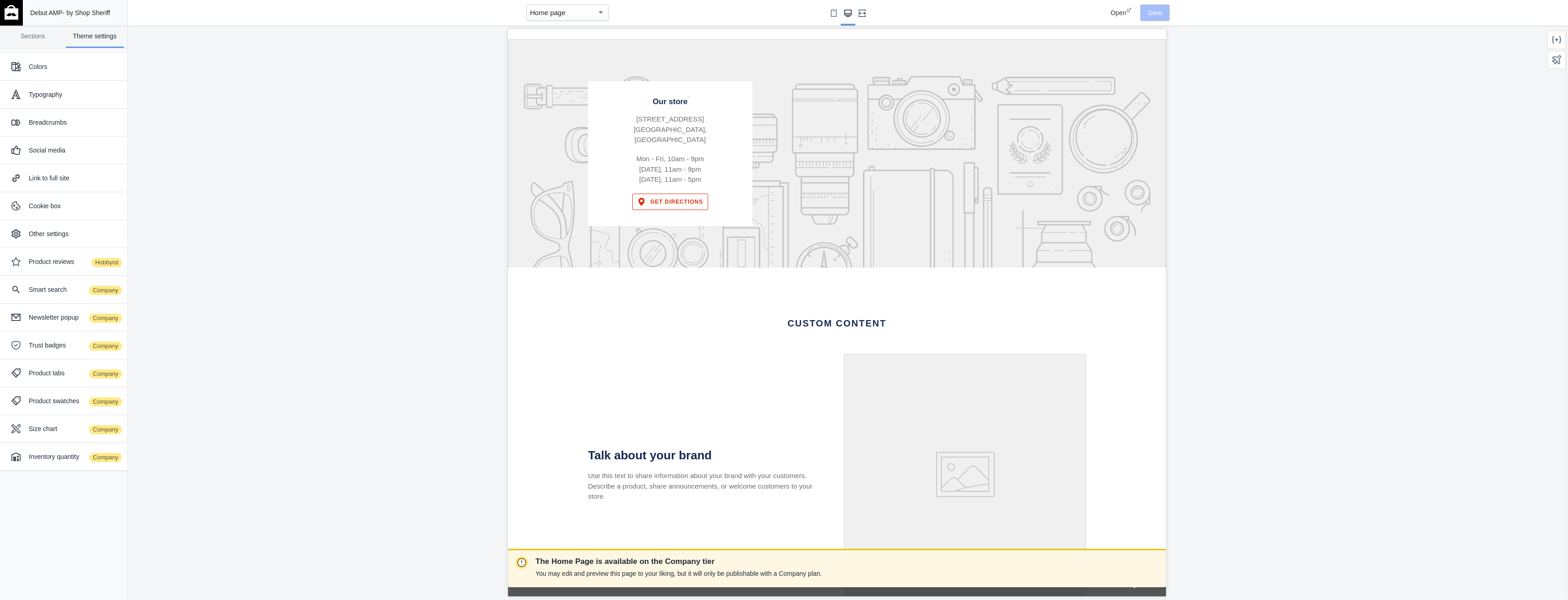
click at [864, 14] on icon "Fullscreen" at bounding box center [862, 14] width 8 height 8
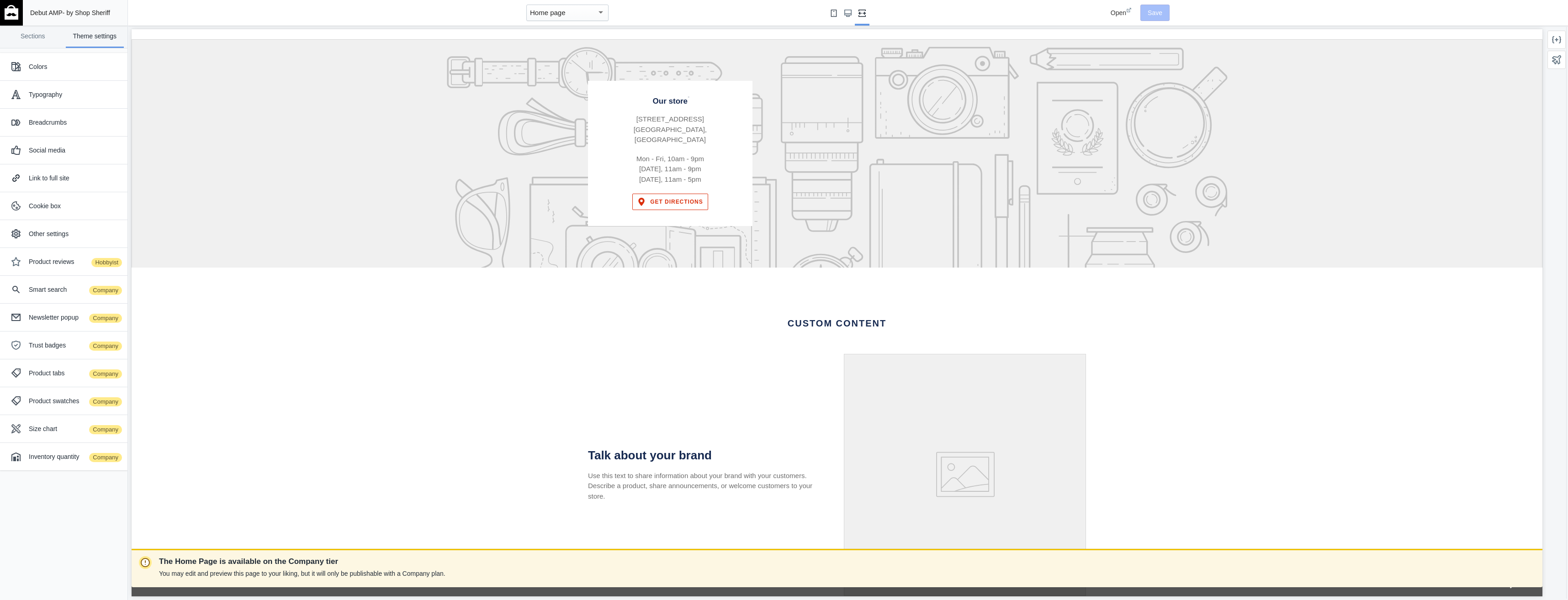
click at [835, 10] on use "Small screen" at bounding box center [834, 14] width 6 height 8
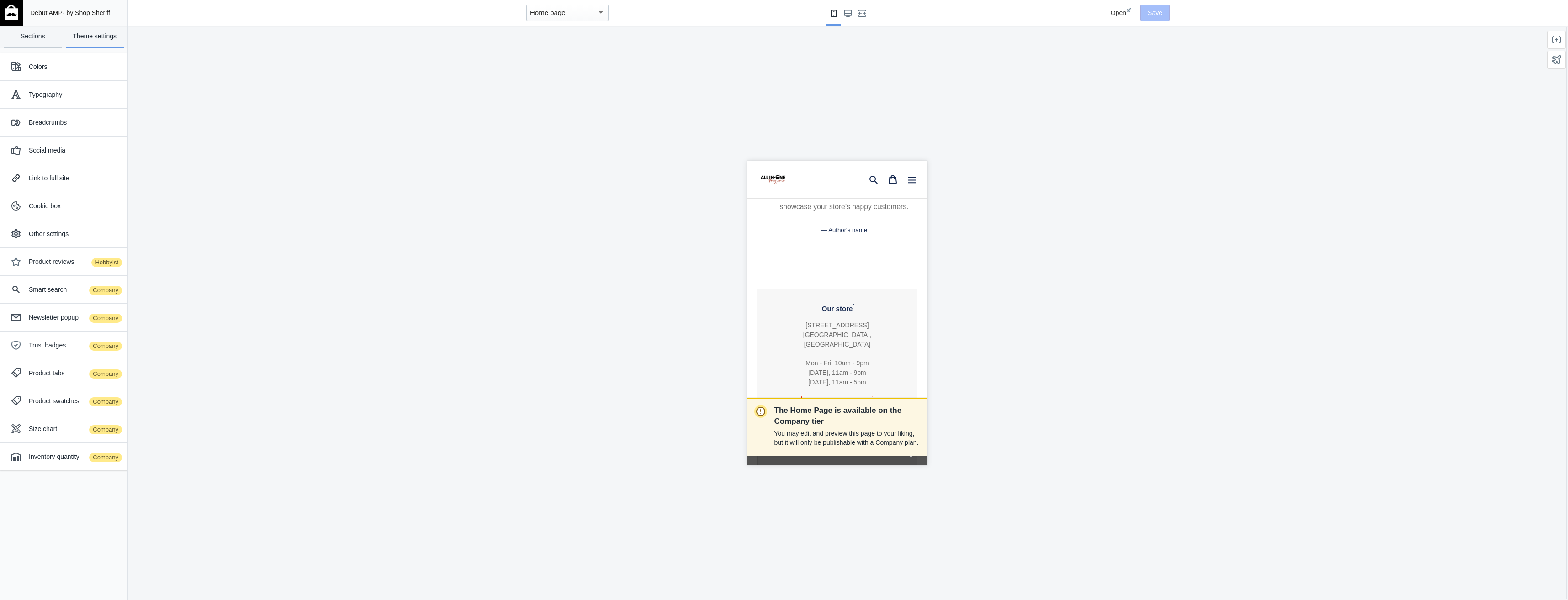
click at [46, 30] on link "Sections" at bounding box center [33, 36] width 58 height 22
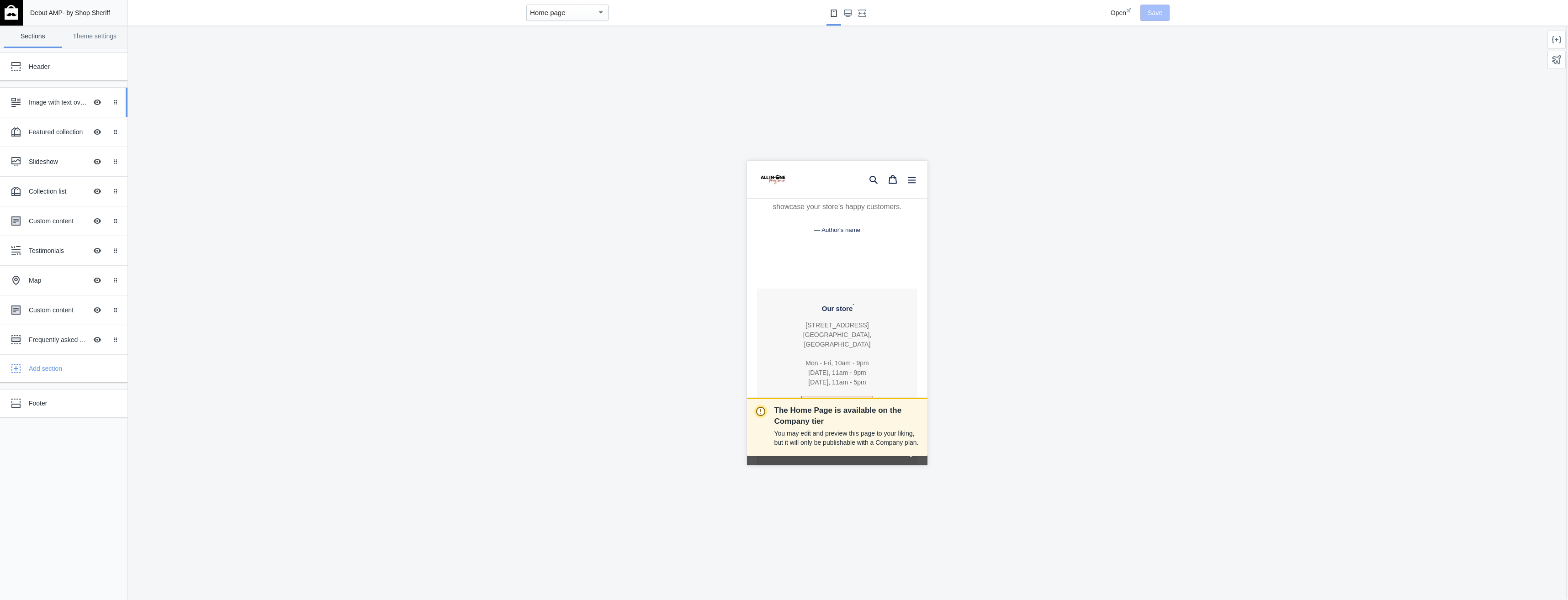
click at [79, 106] on div "Image with text overlay" at bounding box center [58, 102] width 58 height 9
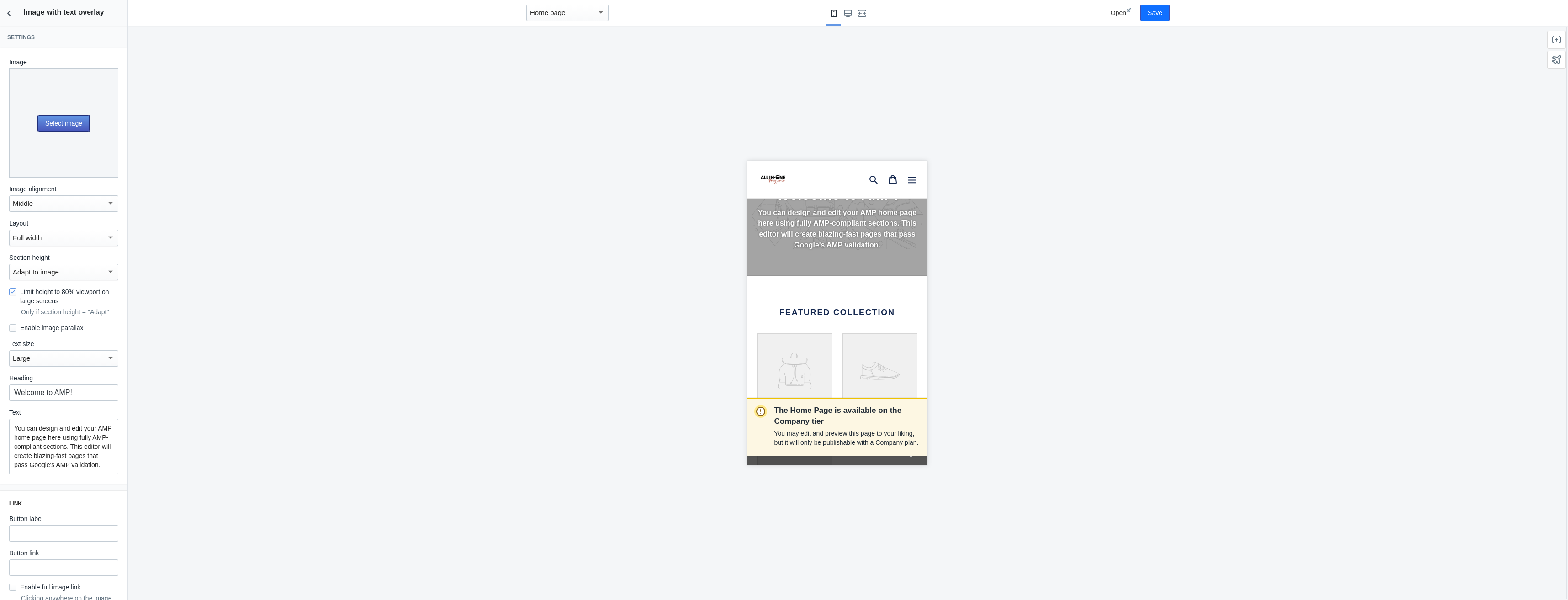
click at [68, 124] on button "Select image" at bounding box center [64, 124] width 52 height 17
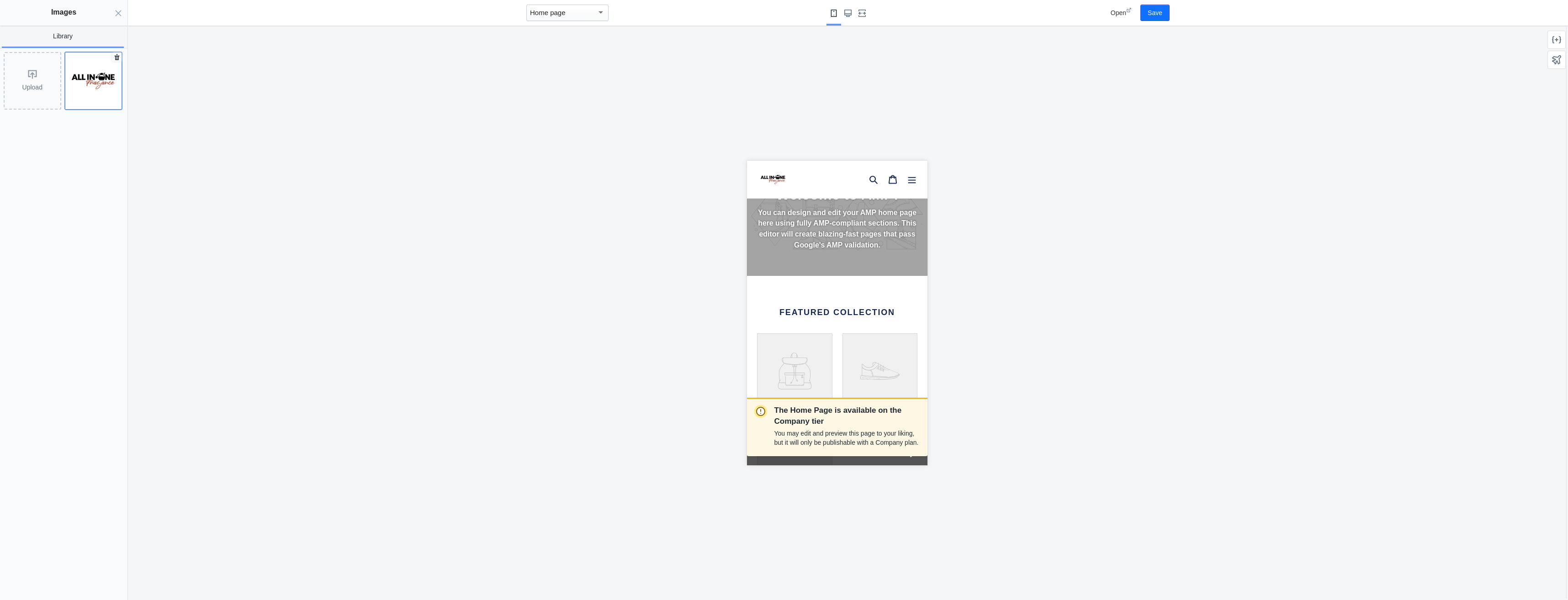
click at [105, 87] on img at bounding box center [93, 80] width 57 height 57
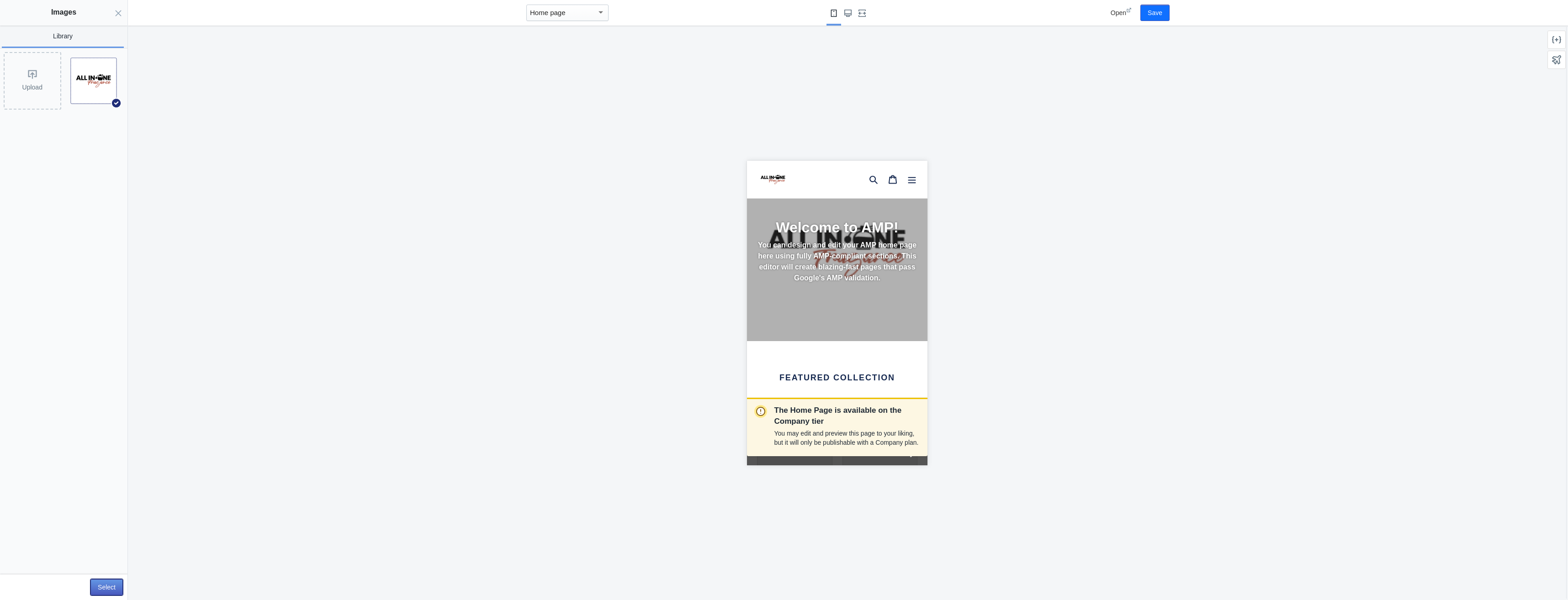
click at [109, 587] on button "Select" at bounding box center [106, 587] width 33 height 17
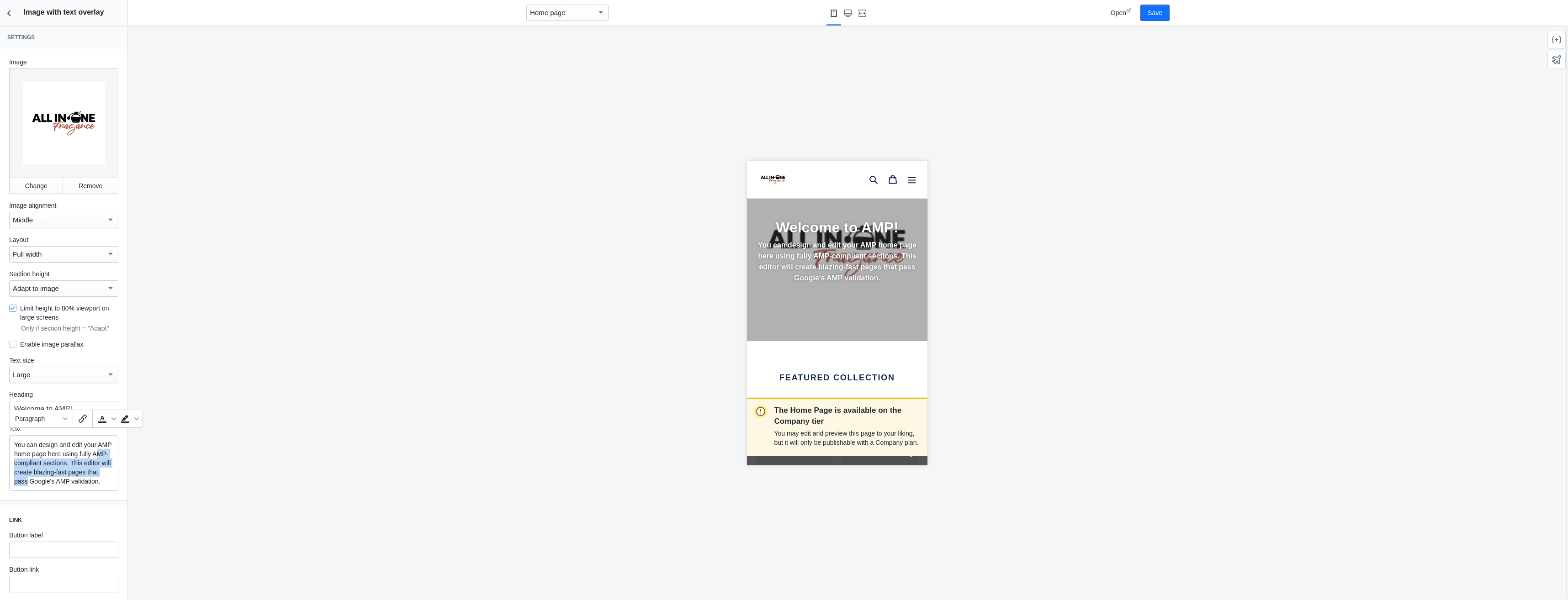
drag, startPoint x: 59, startPoint y: 473, endPoint x: 20, endPoint y: 457, distance: 42.2
click at [20, 457] on p "You can design and edit your AMP home page here using fully AMP-compliant secti…" at bounding box center [64, 463] width 99 height 46
drag, startPoint x: 93, startPoint y: 462, endPoint x: 2, endPoint y: 446, distance: 92.4
click at [2, 446] on div "Image Change Remove Image alignment Middle Layout Full width Section height Ada…" at bounding box center [64, 274] width 128 height 451
click at [56, 472] on div "You can design and edit your" at bounding box center [64, 463] width 109 height 55
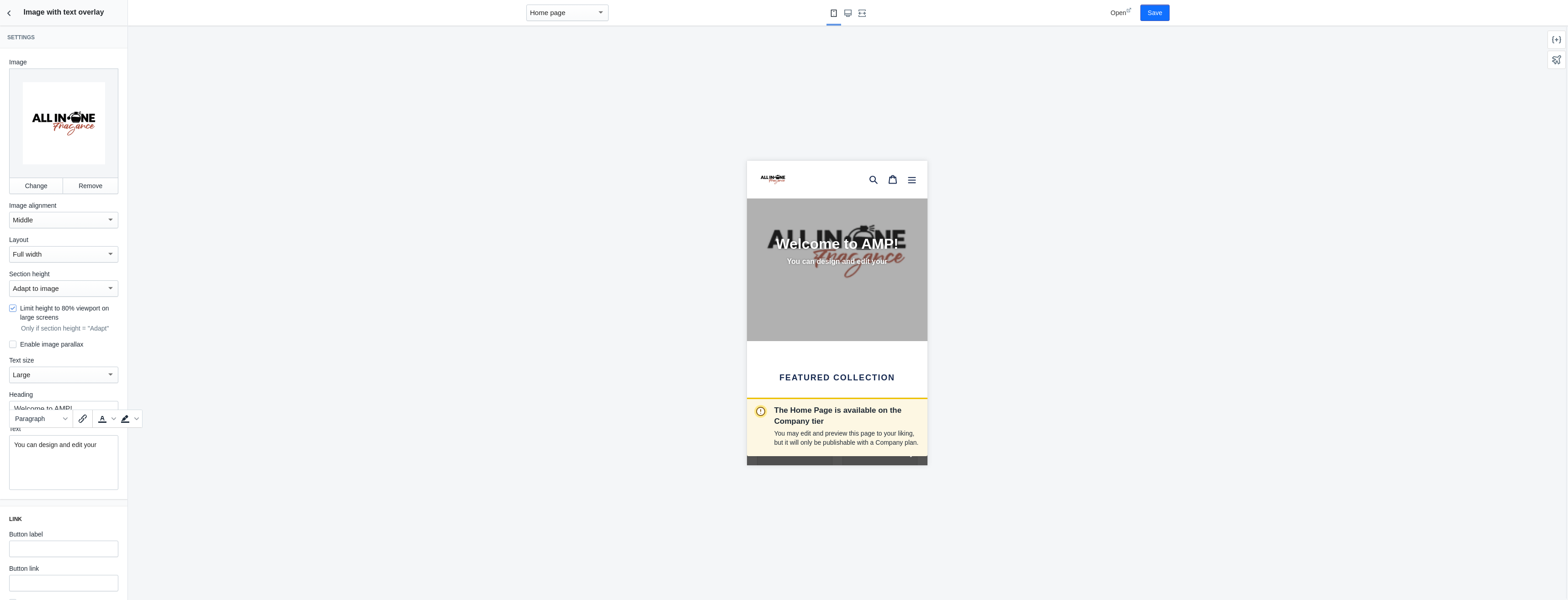
click at [65, 283] on div "Adapt to image" at bounding box center [59, 288] width 93 height 11
click at [46, 309] on span "Extra Small" at bounding box center [60, 302] width 95 height 20
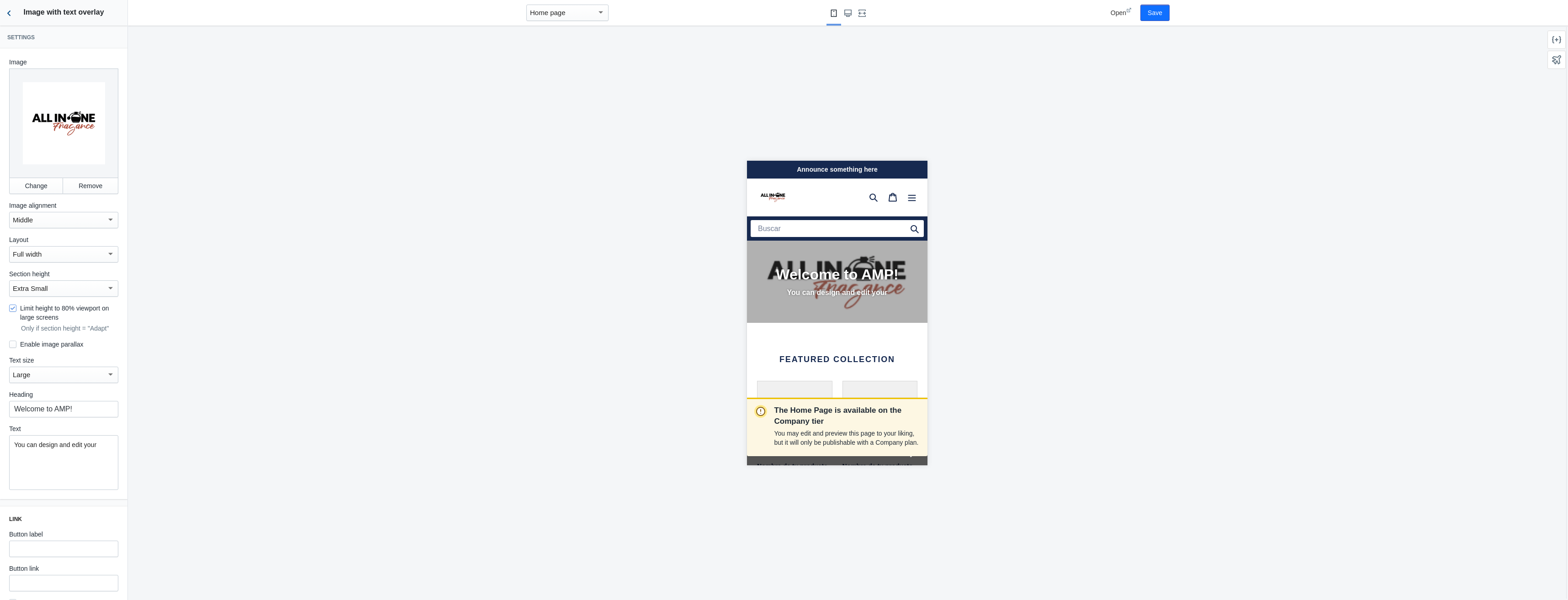
scroll to position [0, 153]
click at [6, 20] on button "Back to sections" at bounding box center [9, 13] width 18 height 26
